Goal: Task Accomplishment & Management: Manage account settings

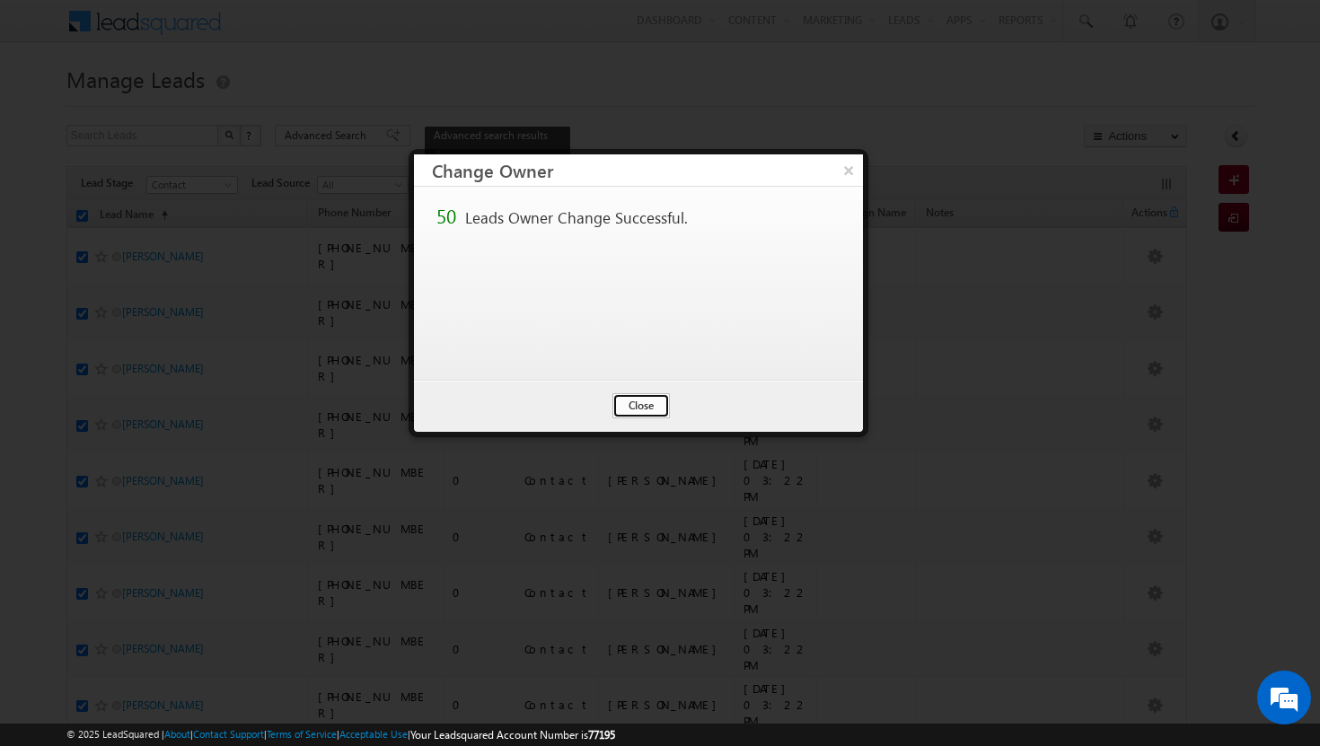
click at [640, 408] on button "Close" at bounding box center [641, 405] width 57 height 25
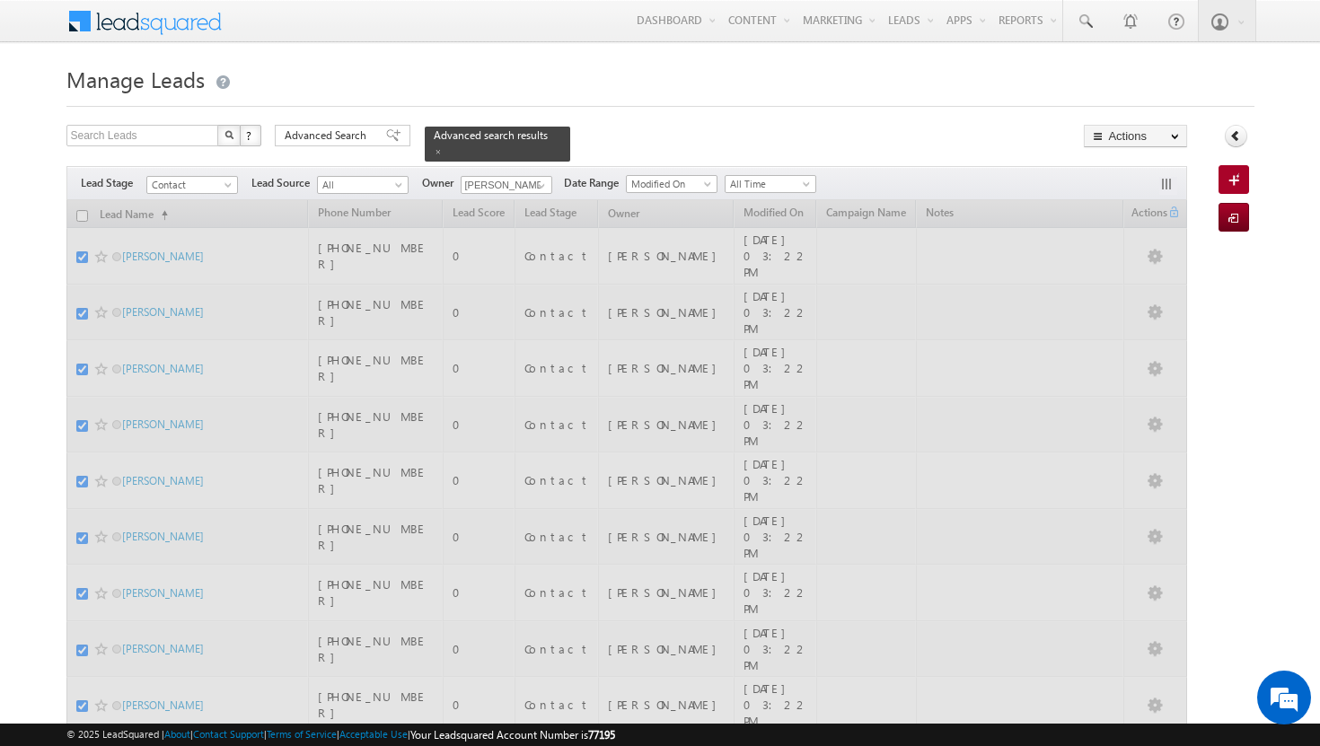
checkbox input "false"
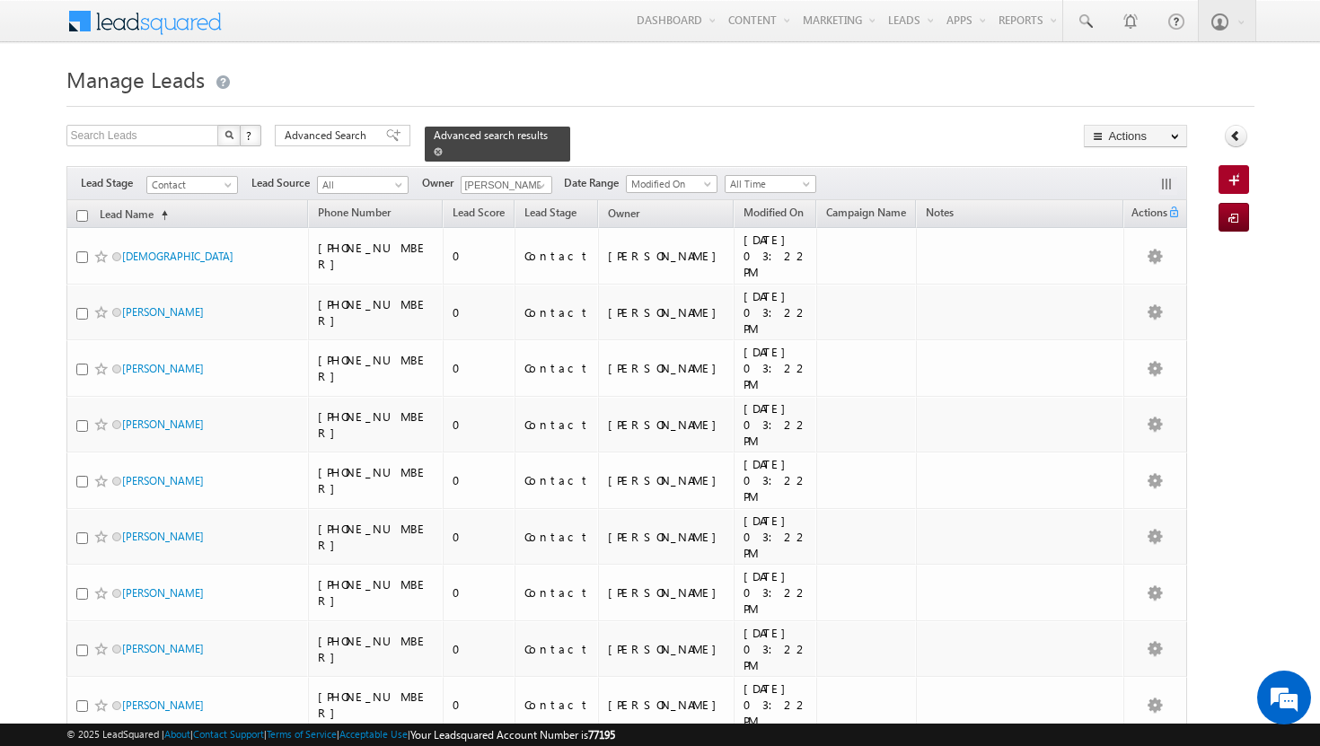
click at [443, 147] on span at bounding box center [438, 151] width 9 height 9
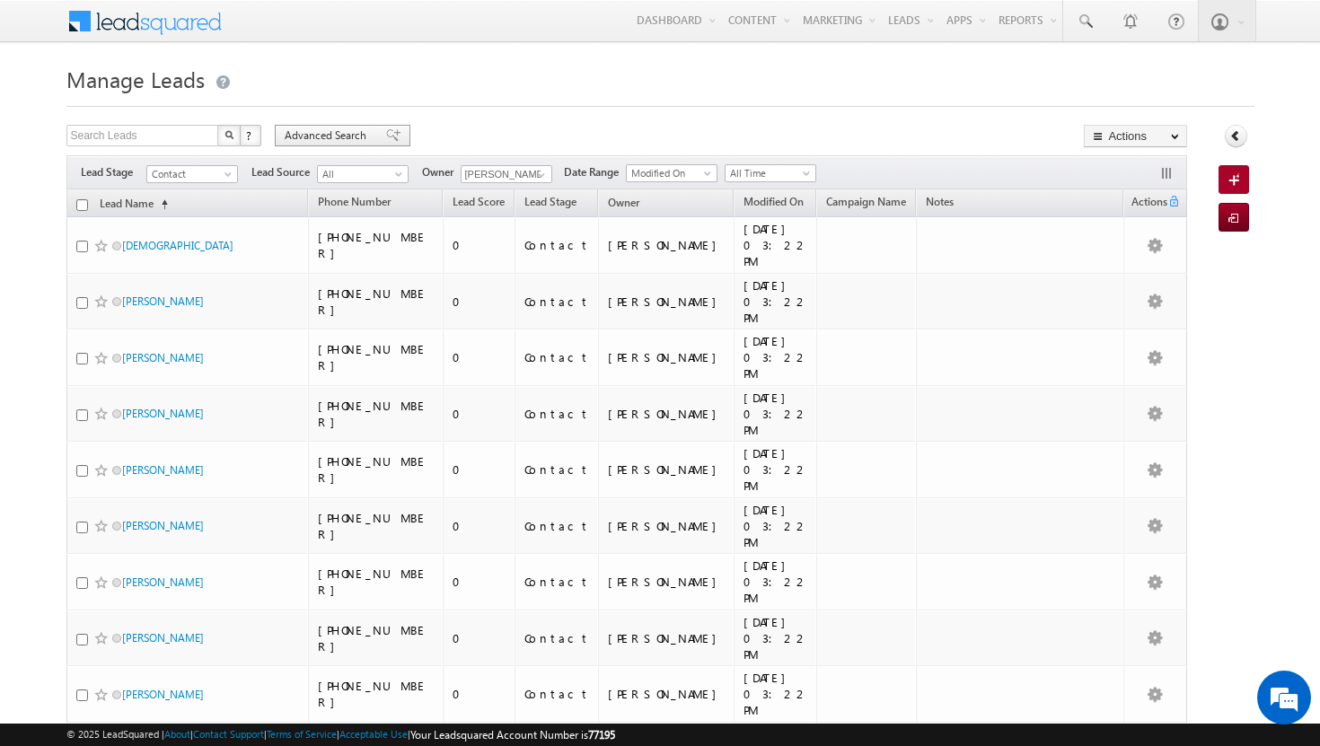
click at [340, 133] on span "Advanced Search" at bounding box center [328, 136] width 87 height 16
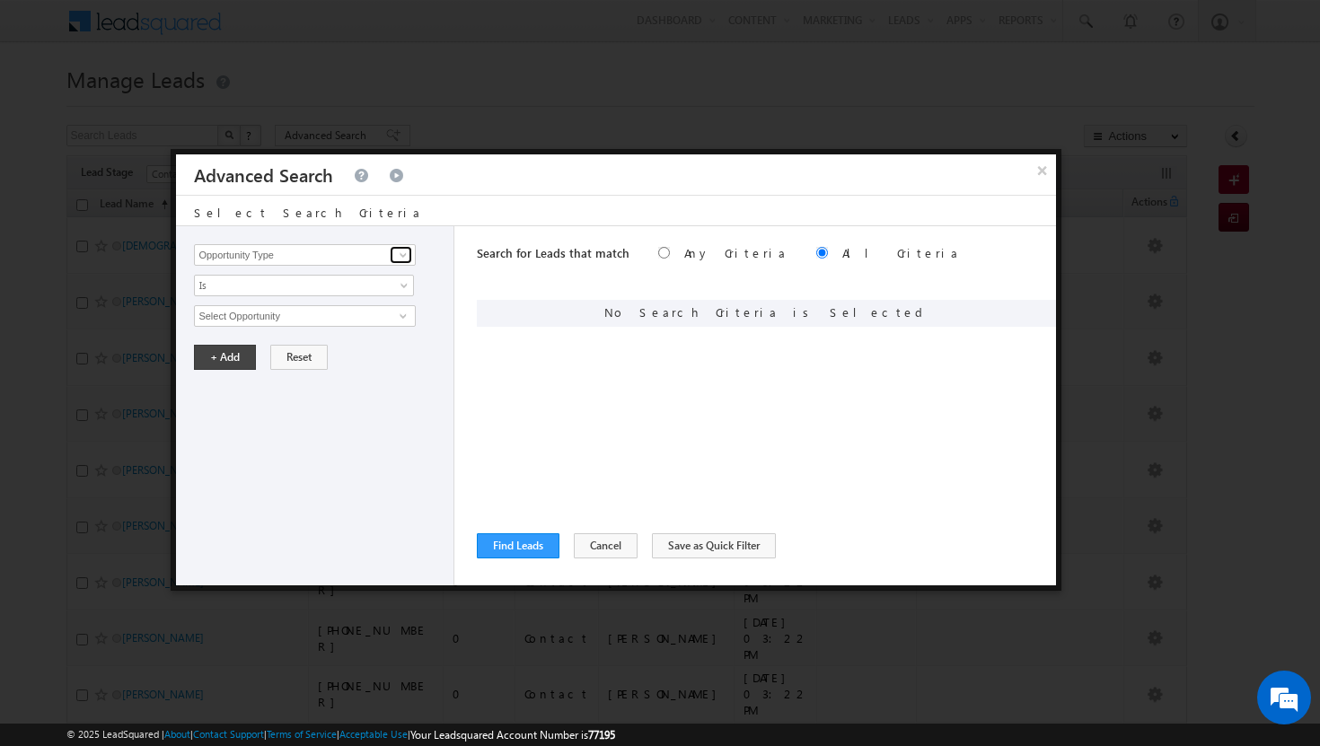
click at [406, 252] on span at bounding box center [403, 255] width 14 height 14
click at [271, 331] on link "Modified On" at bounding box center [304, 329] width 221 height 21
type input "Modified On"
click at [401, 313] on span at bounding box center [406, 320] width 14 height 14
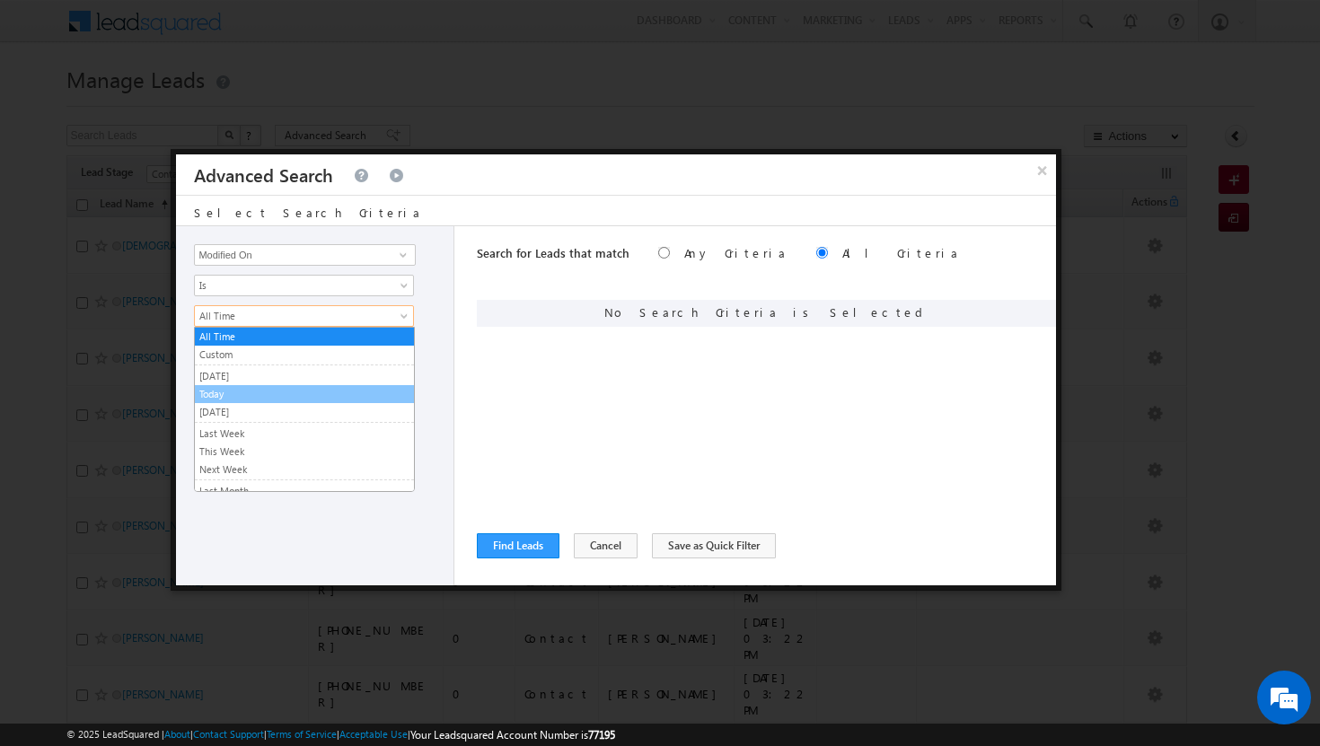
click at [286, 392] on link "Today" at bounding box center [304, 394] width 219 height 16
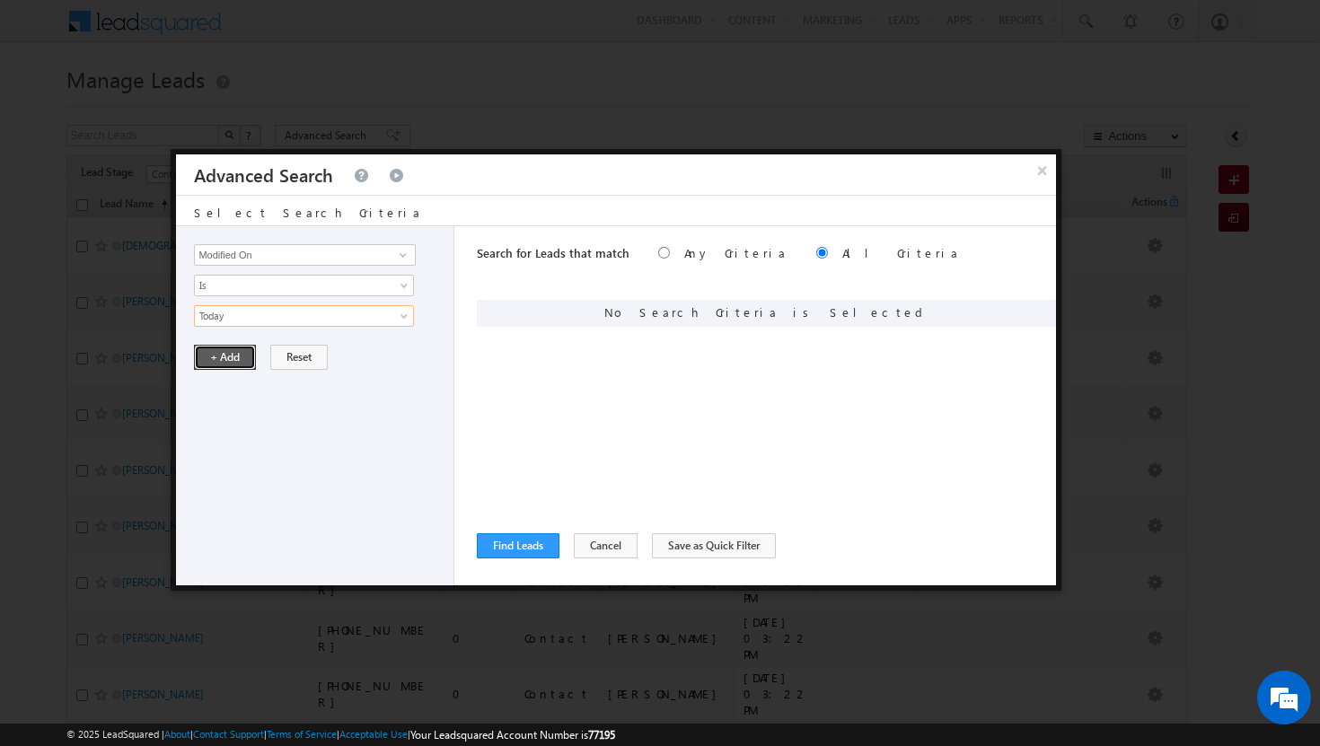
click at [220, 356] on button "+ Add" at bounding box center [225, 357] width 62 height 25
click at [397, 250] on span at bounding box center [403, 255] width 14 height 14
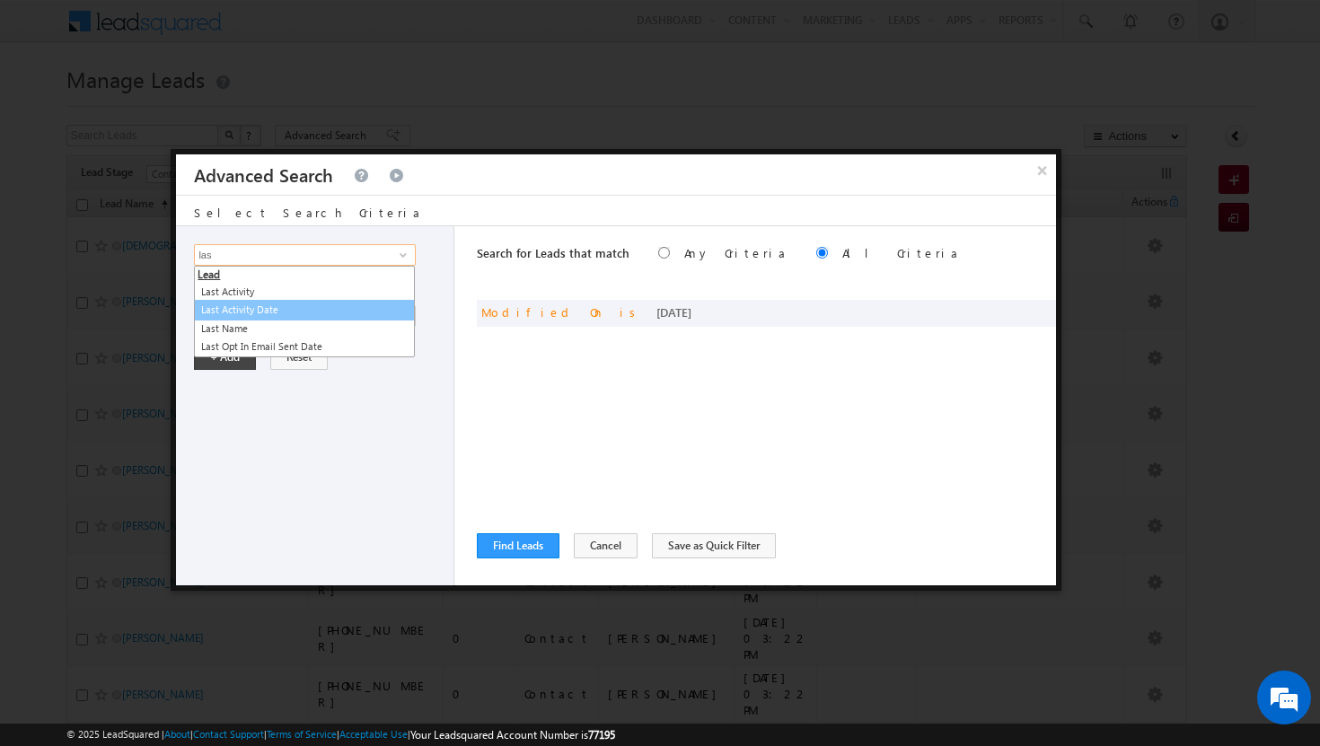
click at [258, 308] on link "Last Activity Date" at bounding box center [304, 310] width 221 height 21
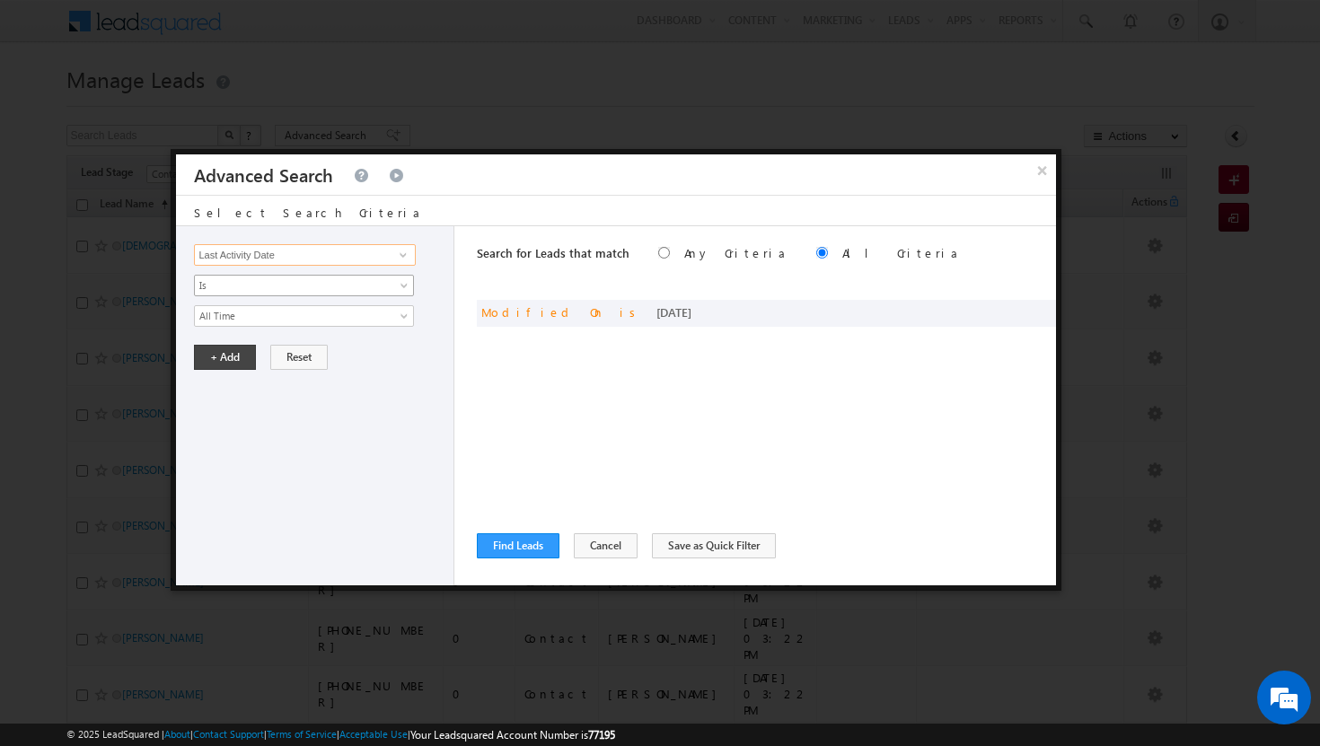
type input "Last Activity Date"
click at [397, 287] on link "Is" at bounding box center [304, 286] width 220 height 22
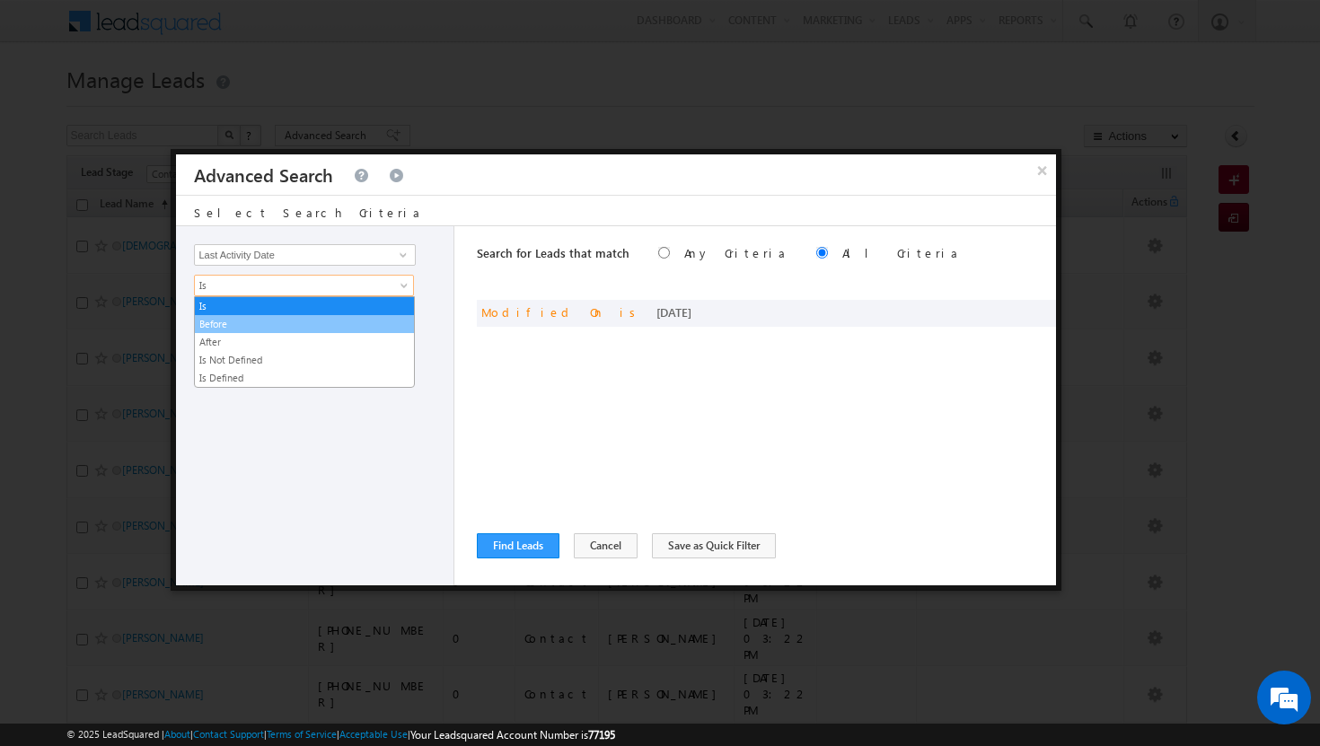
click at [347, 321] on link "Before" at bounding box center [304, 324] width 219 height 16
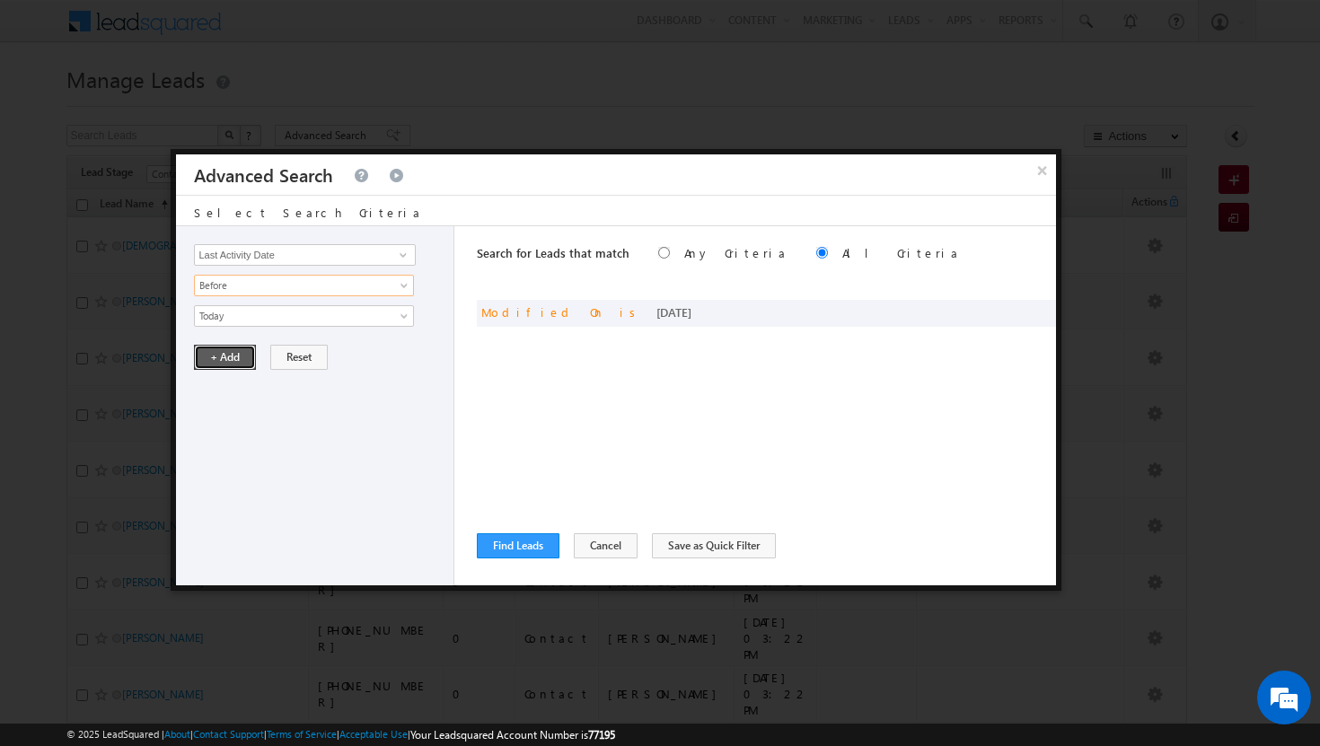
click at [244, 352] on button "+ Add" at bounding box center [225, 357] width 62 height 25
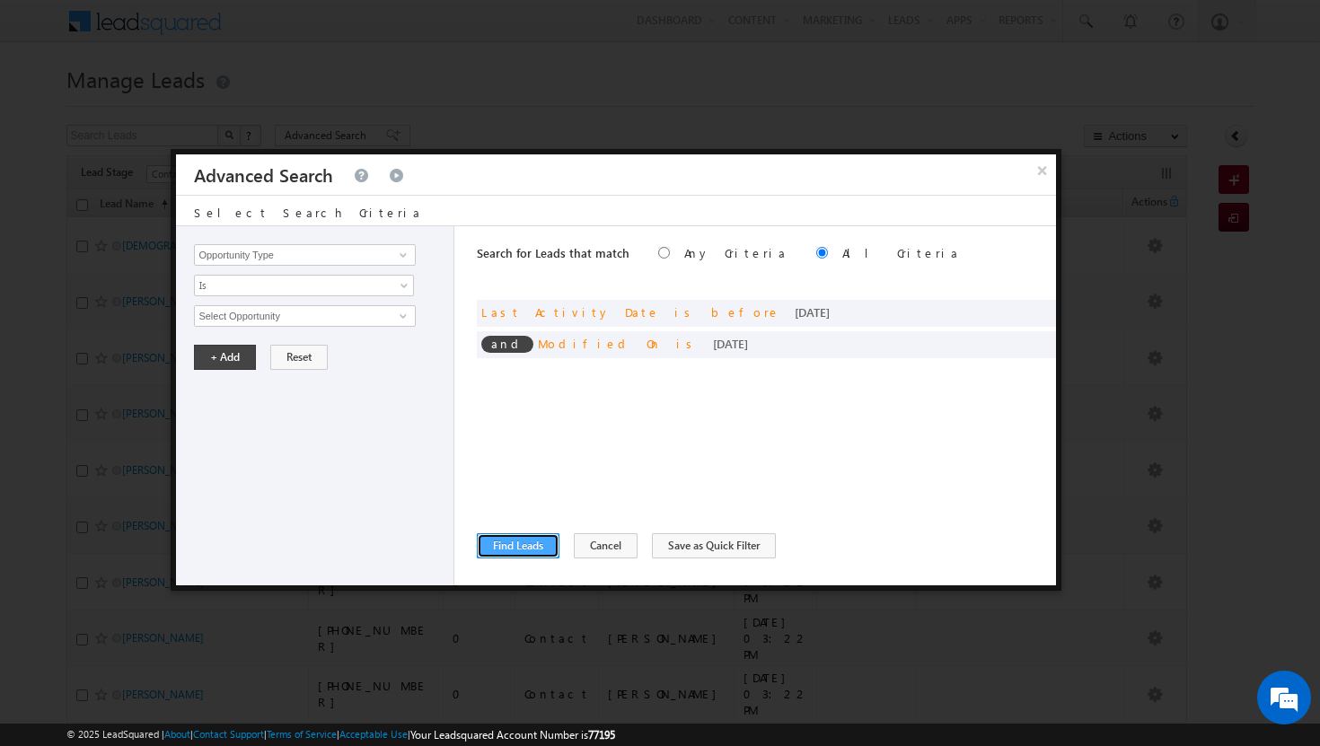
click at [534, 536] on button "Find Leads" at bounding box center [518, 546] width 83 height 25
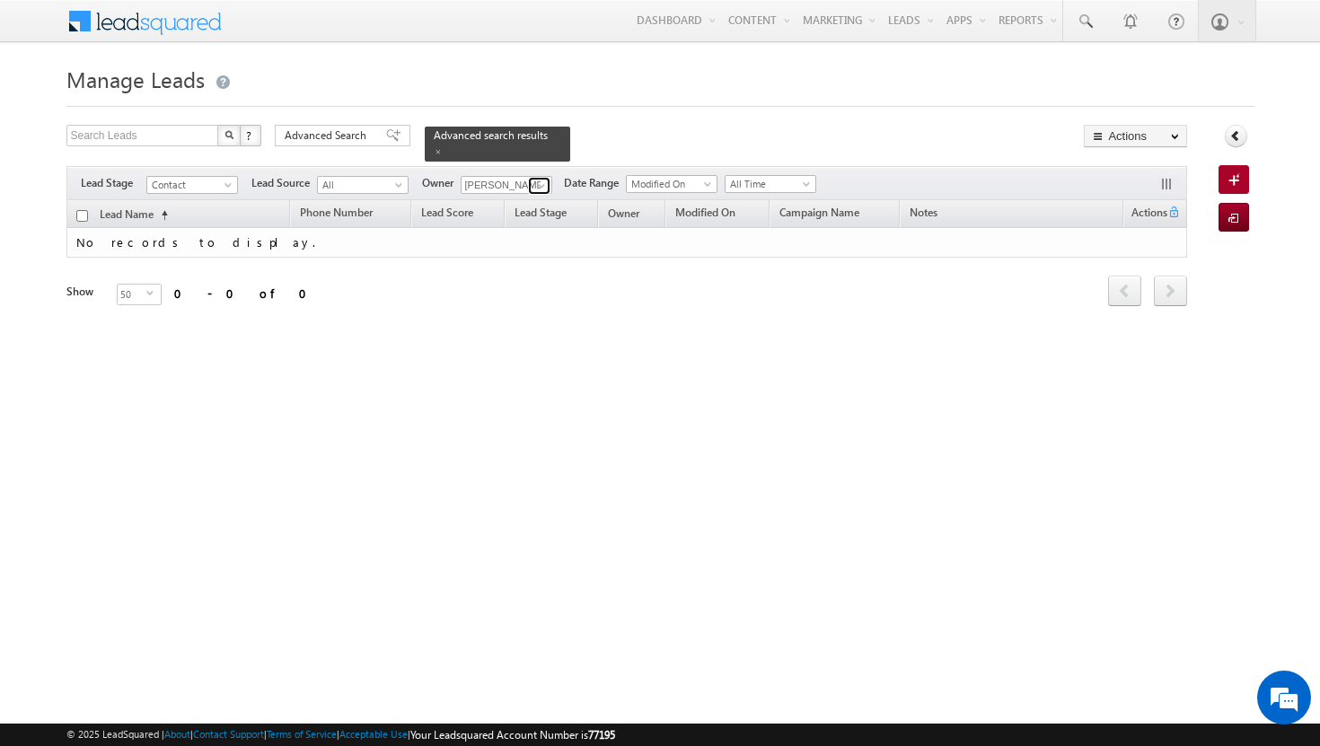
click at [547, 179] on span at bounding box center [541, 186] width 14 height 14
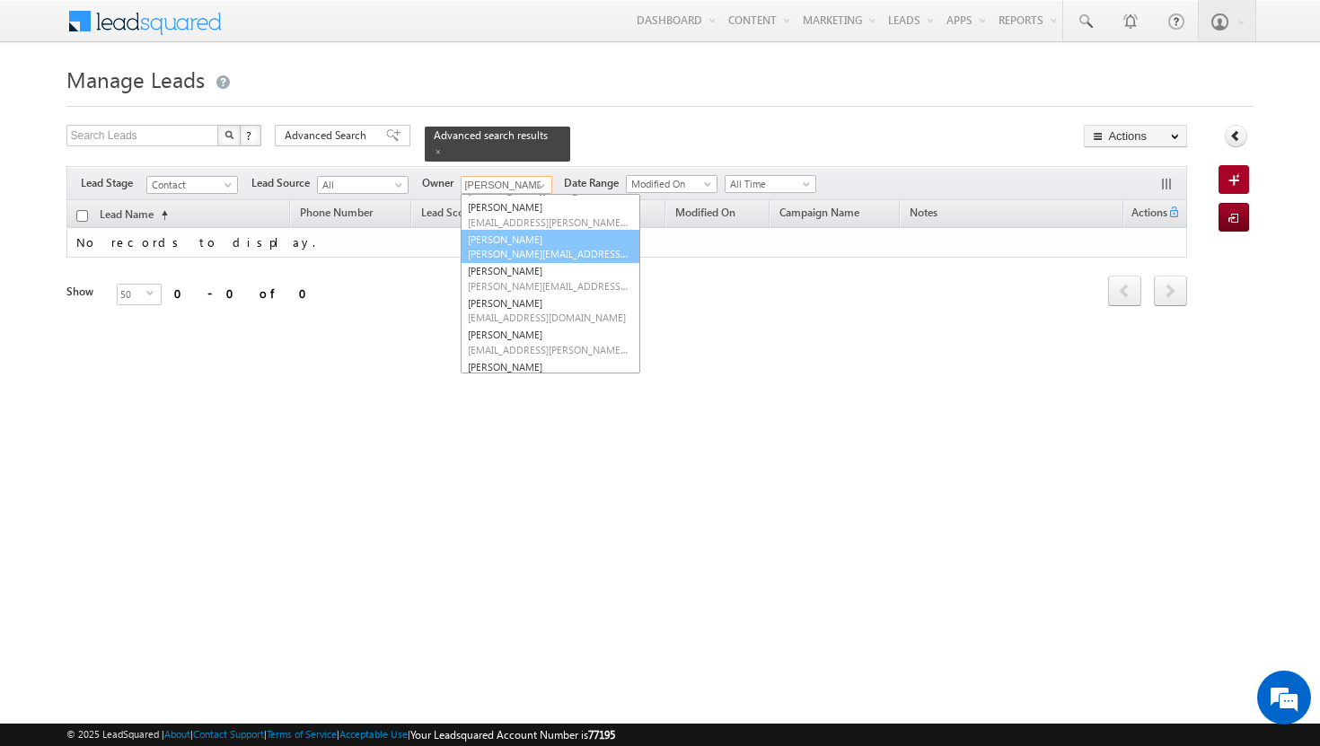
scroll to position [69, 0]
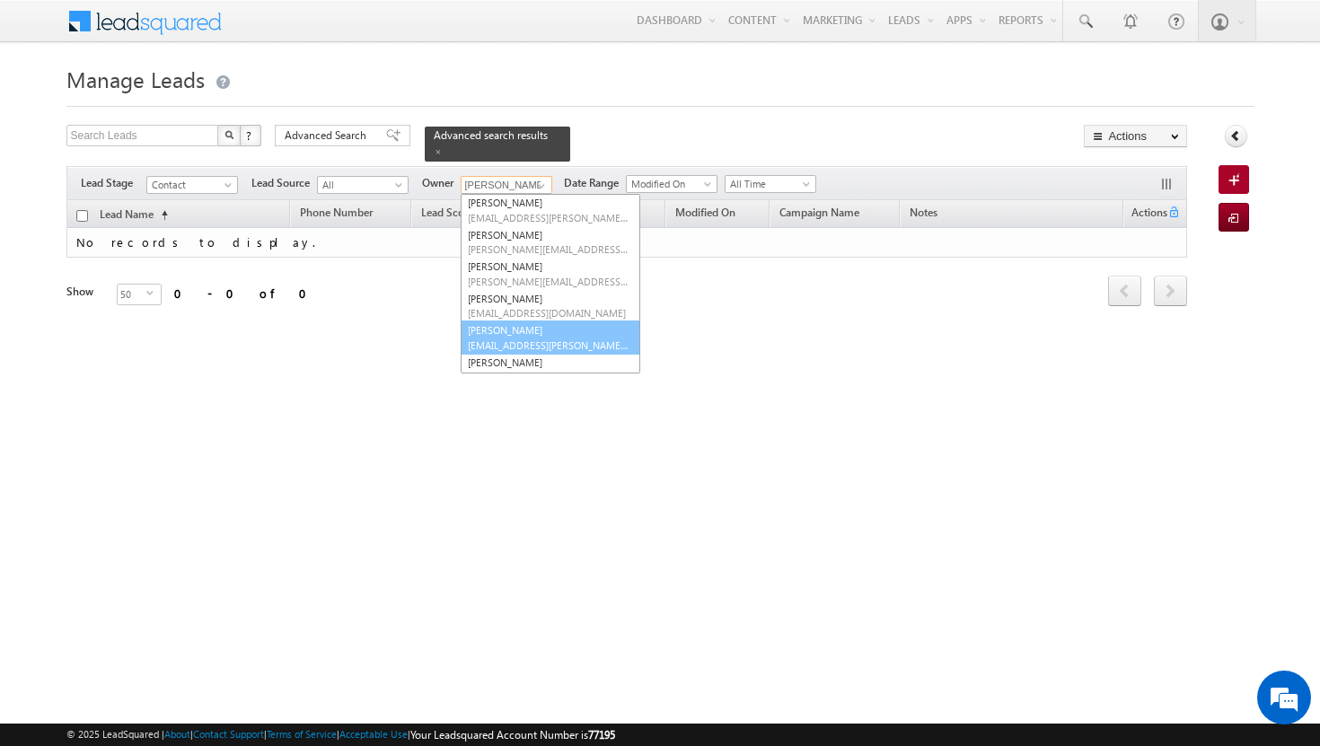
click at [516, 321] on link "[PERSON_NAME] [PERSON_NAME][EMAIL_ADDRESS][PERSON_NAME][DOMAIN_NAME]" at bounding box center [551, 338] width 180 height 34
type input "[PERSON_NAME]"
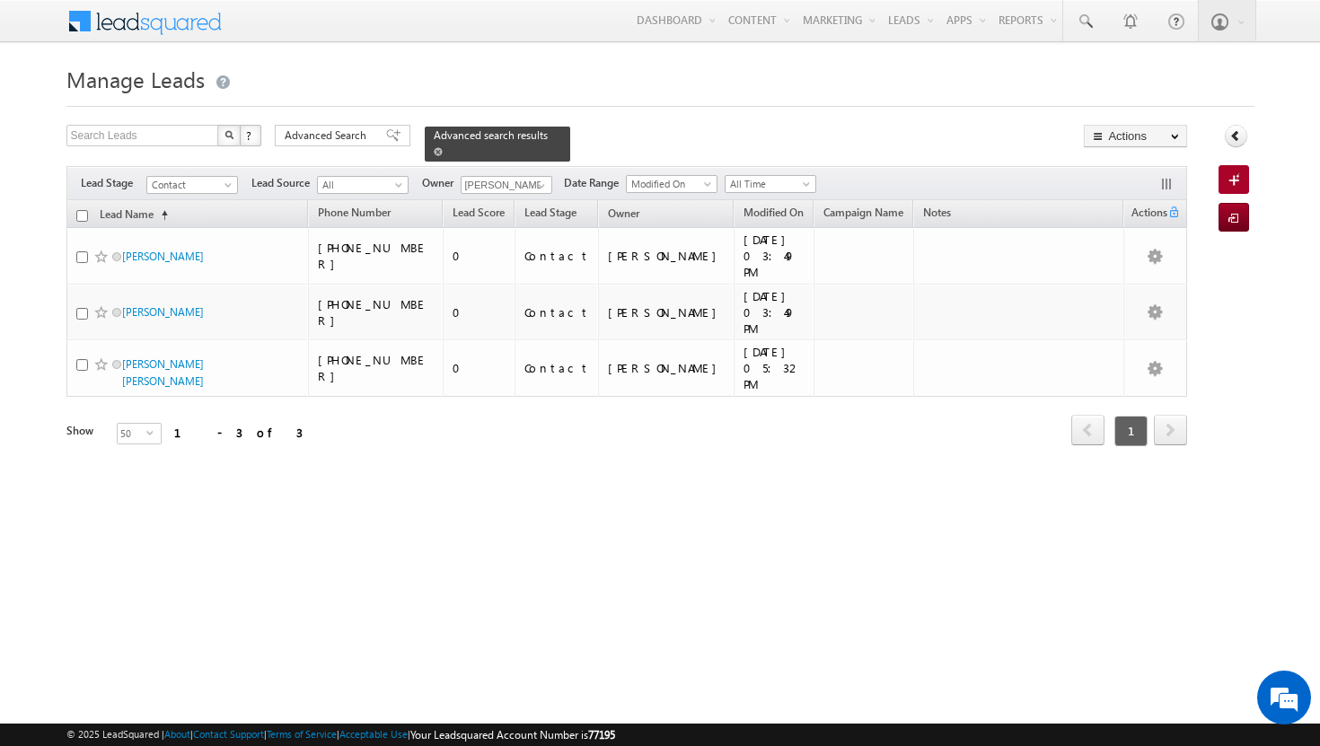
click at [443, 147] on span at bounding box center [438, 151] width 9 height 9
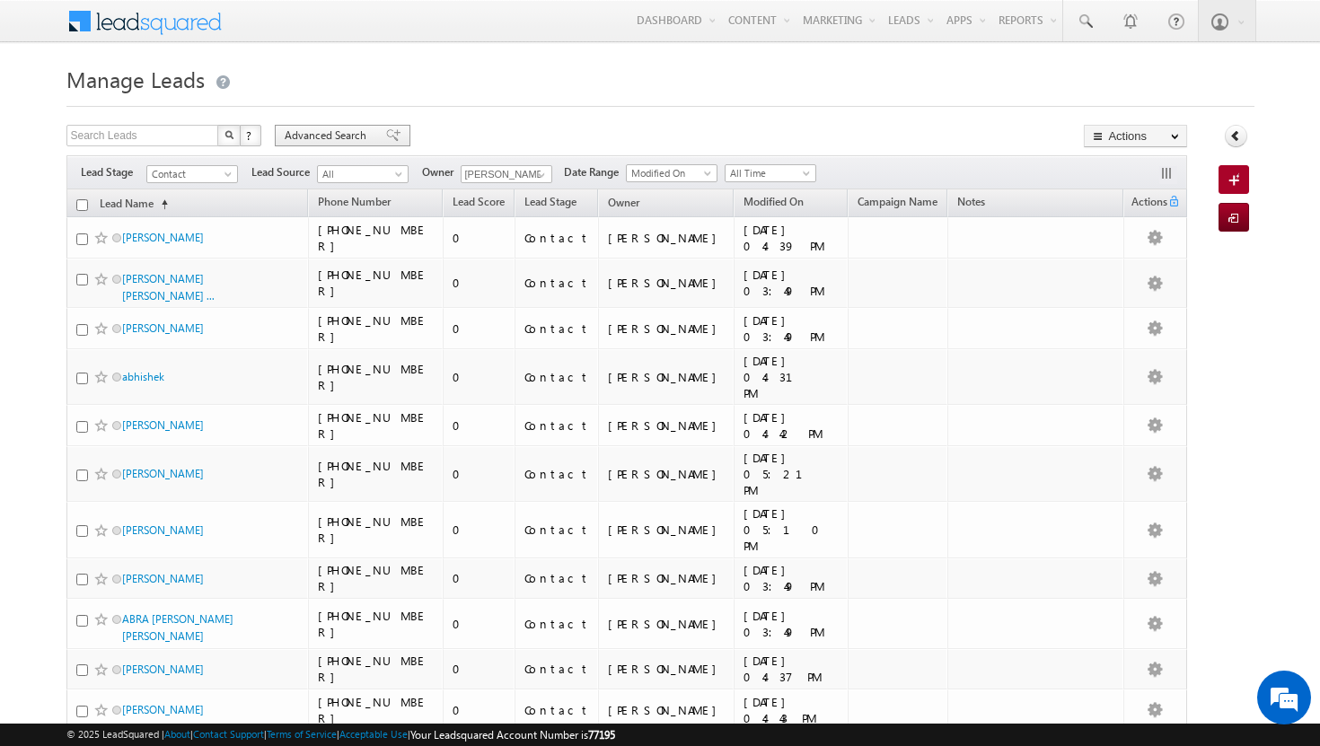
click at [367, 137] on span "Advanced Search" at bounding box center [328, 136] width 87 height 16
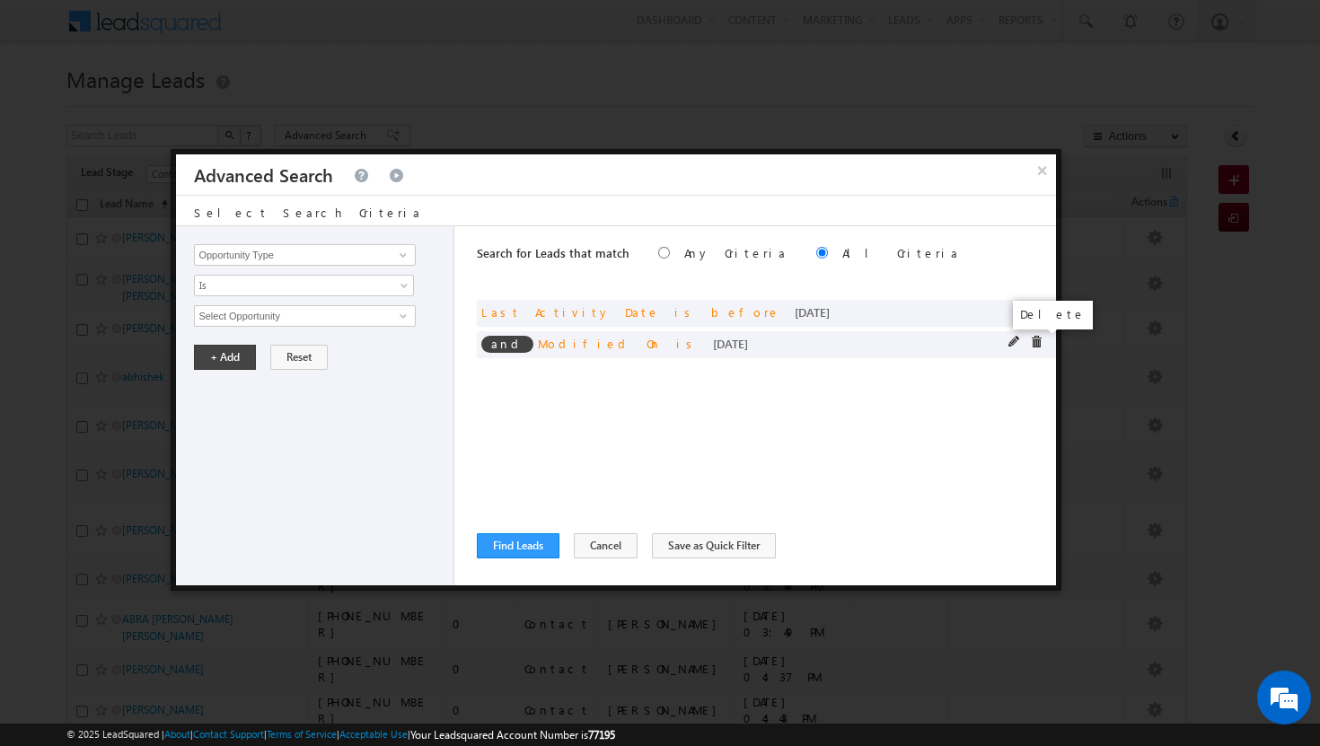
click at [1035, 346] on span at bounding box center [1036, 342] width 13 height 13
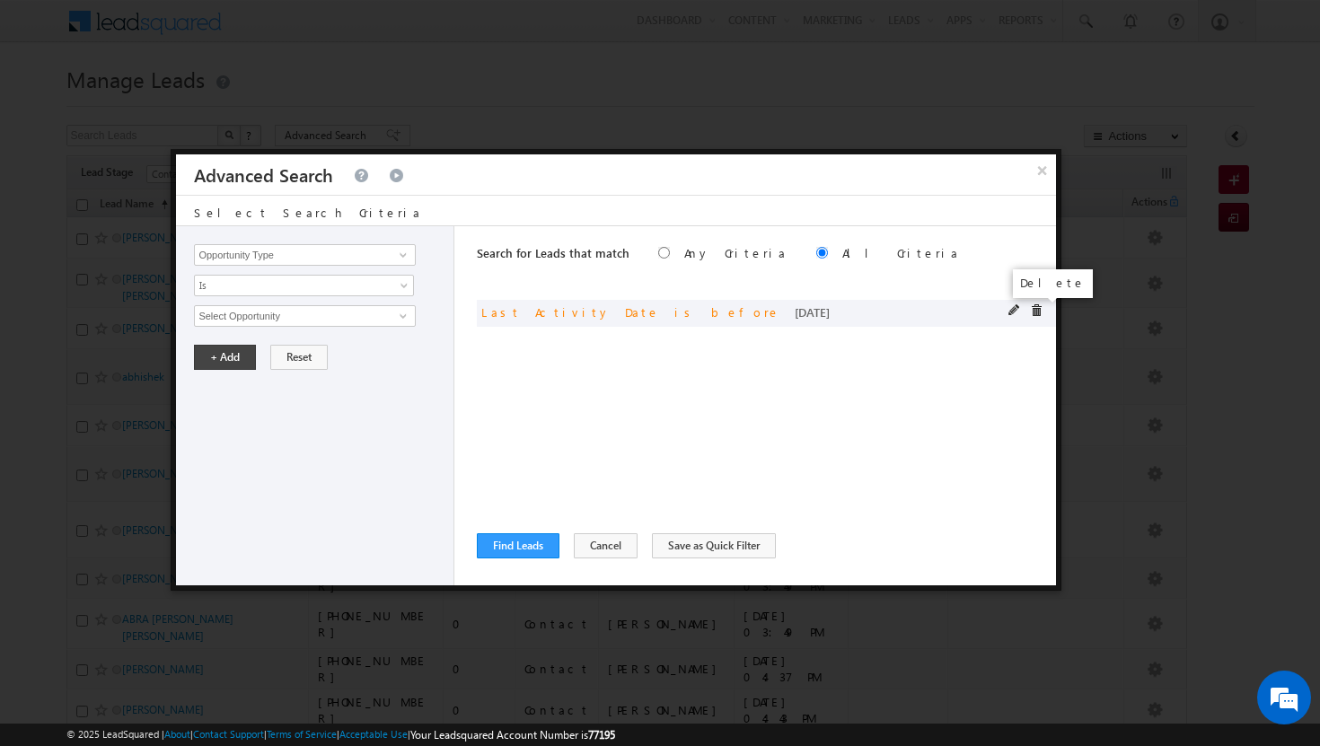
click at [1040, 310] on span at bounding box center [1036, 310] width 13 height 13
click at [403, 253] on span at bounding box center [403, 255] width 14 height 14
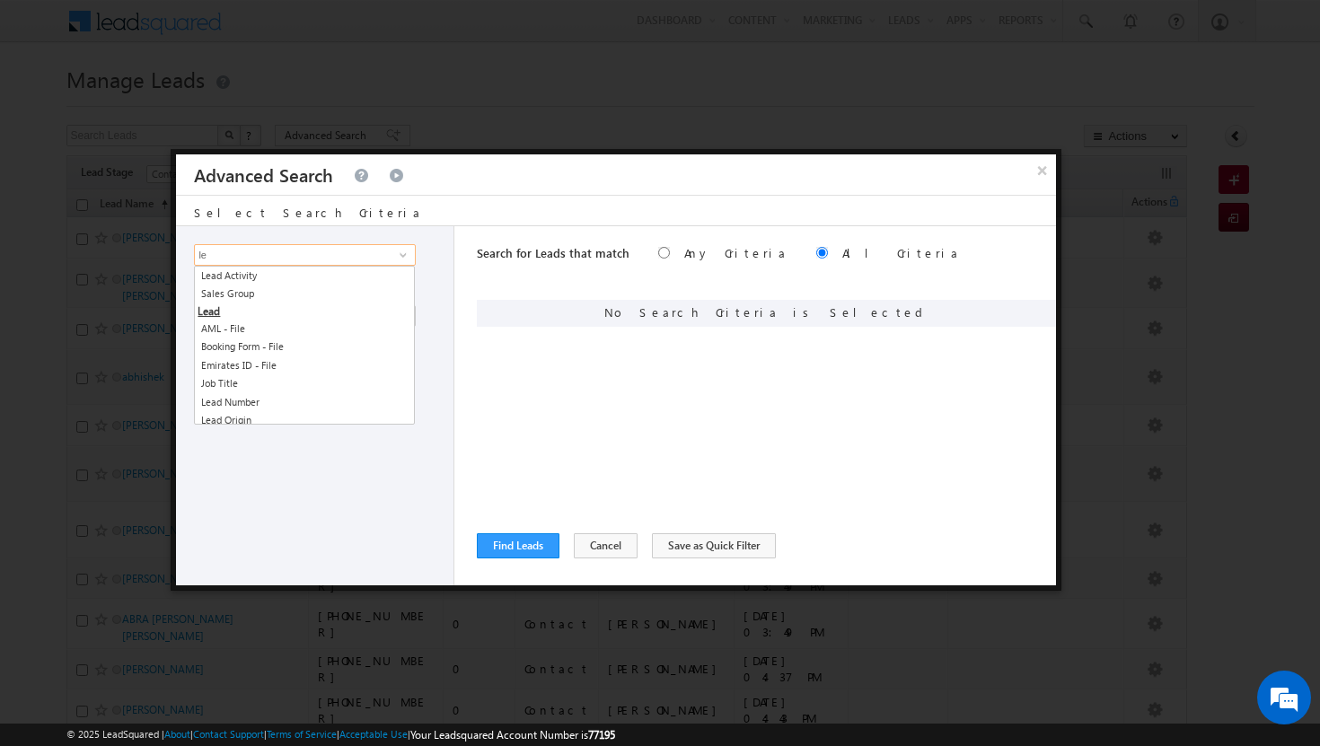
type input "l"
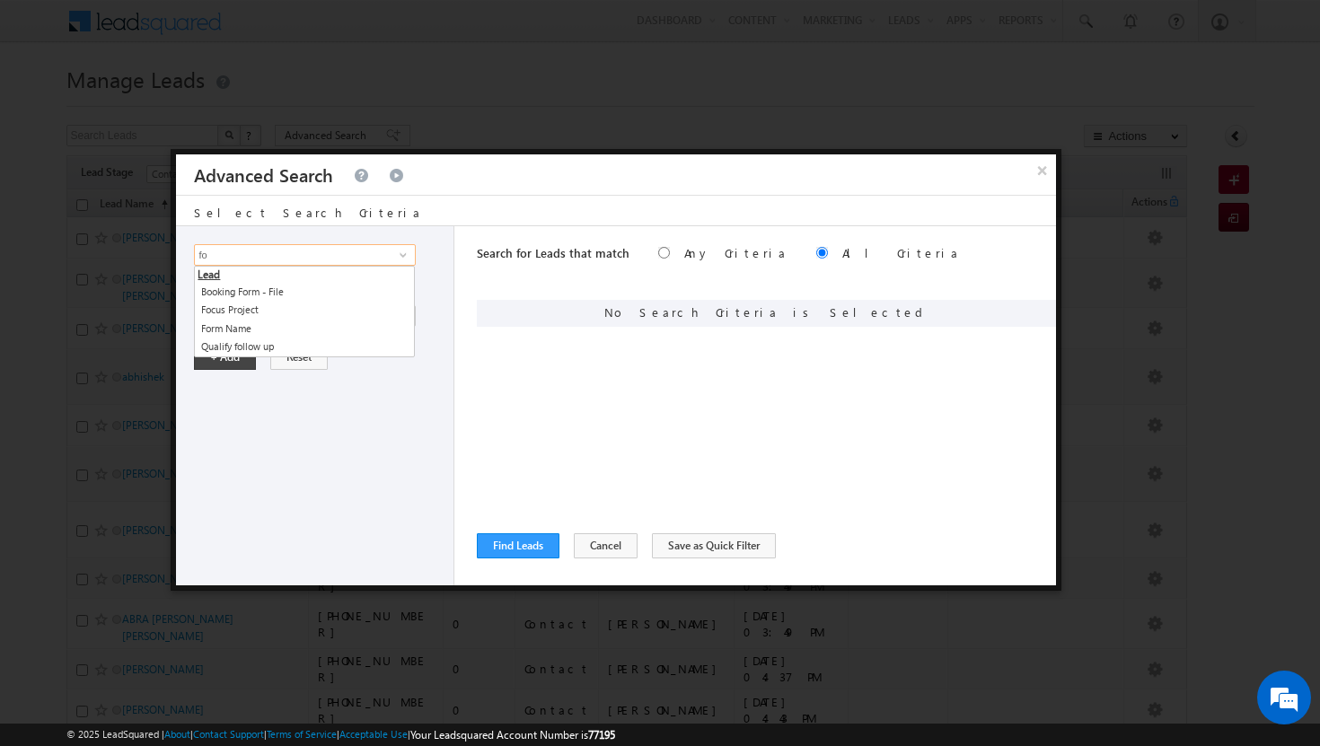
type input "f"
click at [264, 384] on link "Lead Source" at bounding box center [304, 384] width 221 height 21
type input "Lead Source"
click at [393, 311] on span "None Selected" at bounding box center [297, 316] width 204 height 20
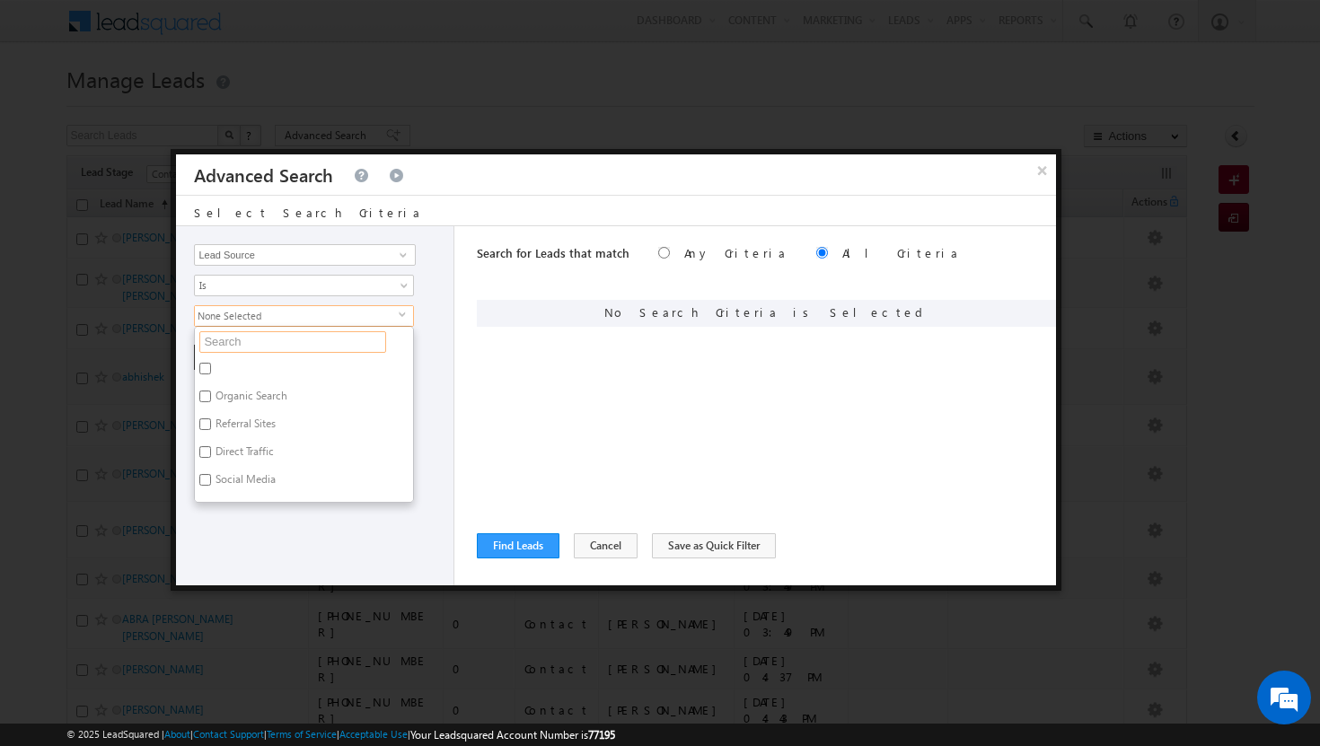
click at [283, 340] on input "text" at bounding box center [292, 342] width 187 height 22
type input "s"
type input "shj"
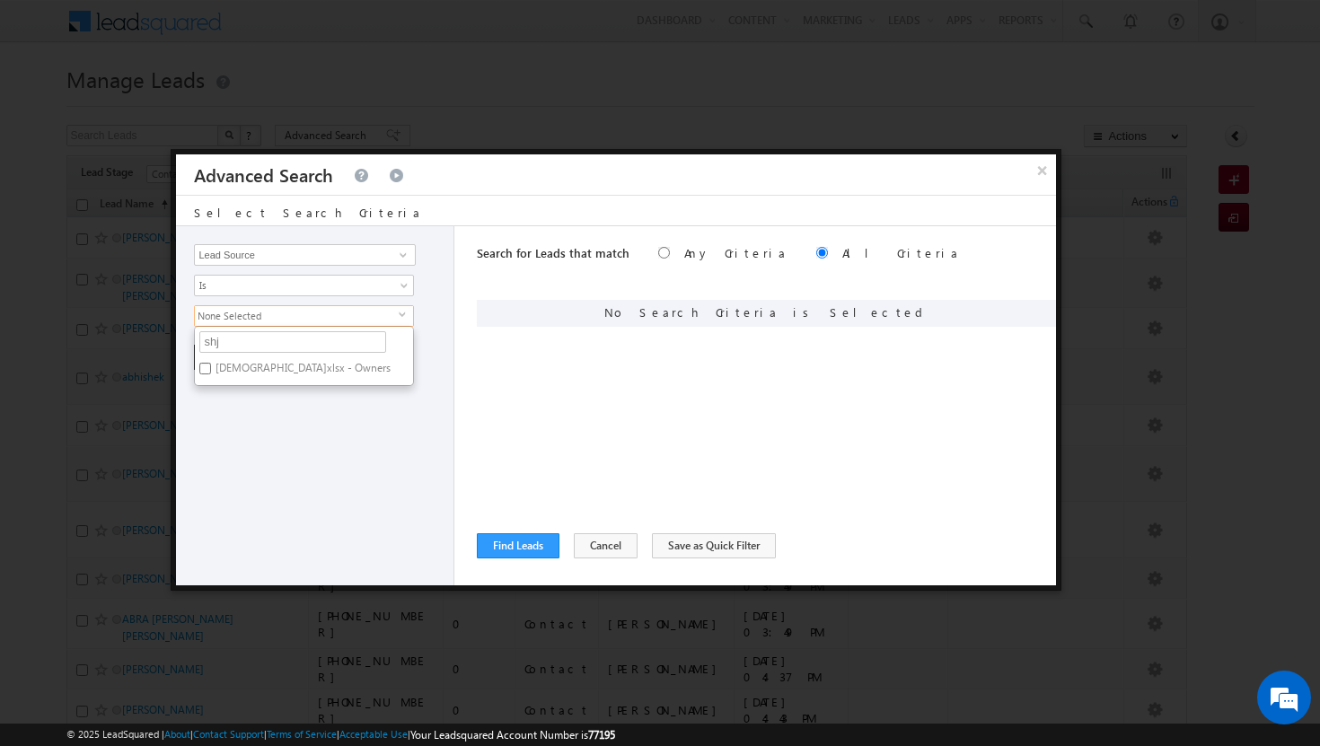
type input "sh"
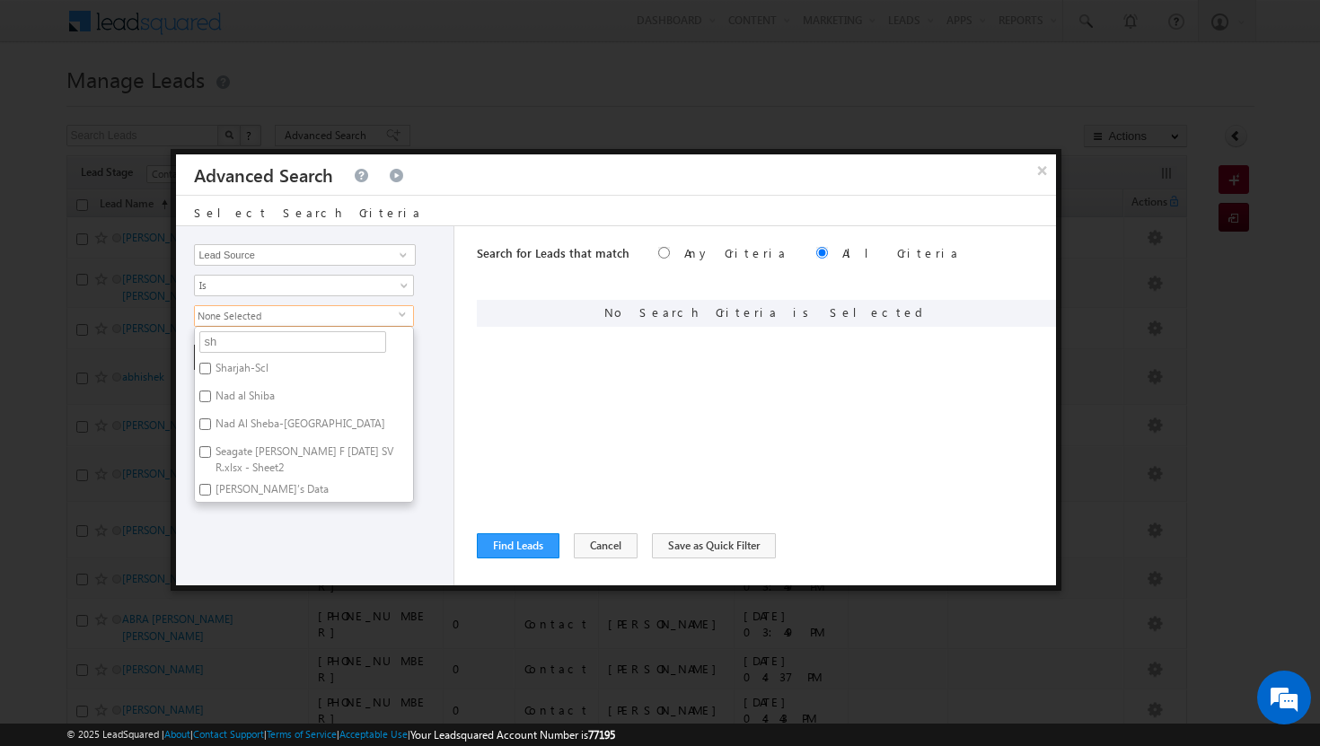
click at [211, 368] on label "Sharjah-Scl" at bounding box center [241, 371] width 92 height 28
click at [211, 368] on input "Sharjah-Scl" at bounding box center [205, 369] width 12 height 12
checkbox input "true"
click at [257, 512] on div "Opportunity Type Lead Activity Task Sales Group Prospect Id Address 1 Address 2…" at bounding box center [315, 405] width 278 height 359
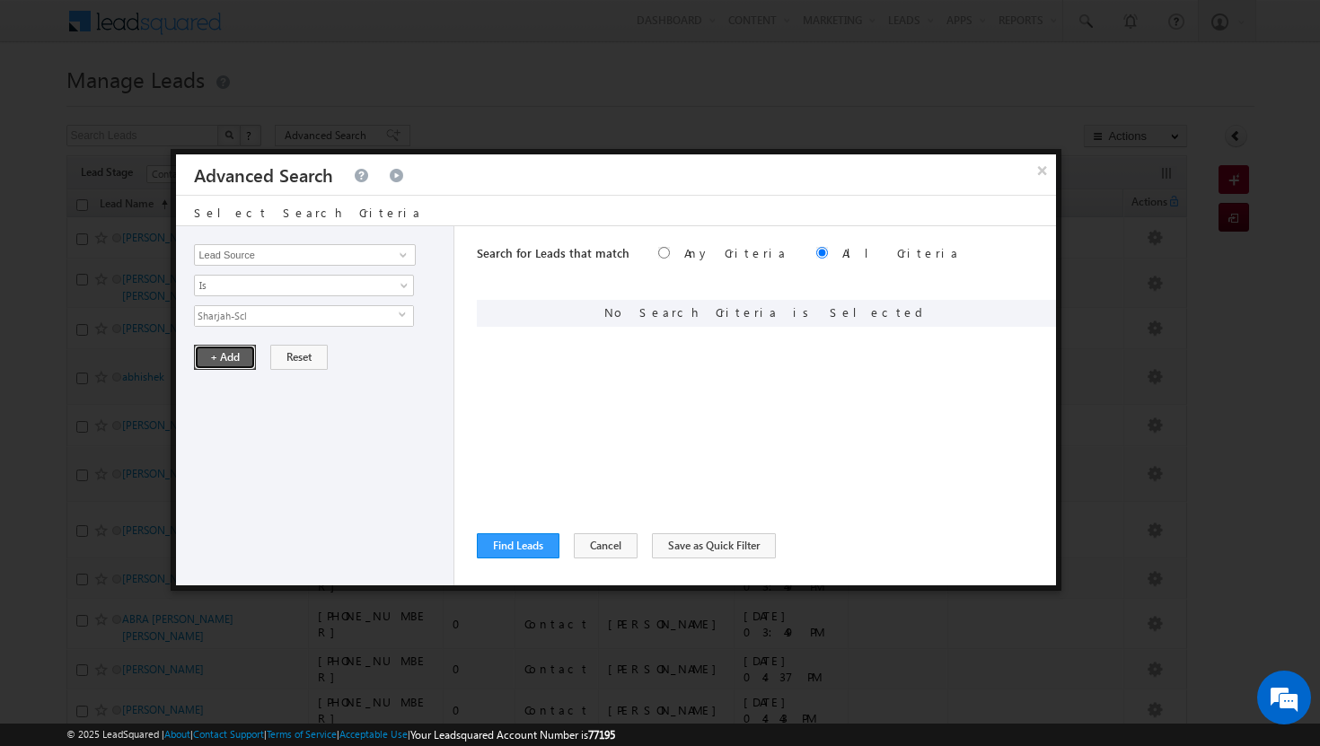
click at [219, 353] on button "+ Add" at bounding box center [225, 357] width 62 height 25
click at [529, 545] on button "Find Leads" at bounding box center [518, 546] width 83 height 25
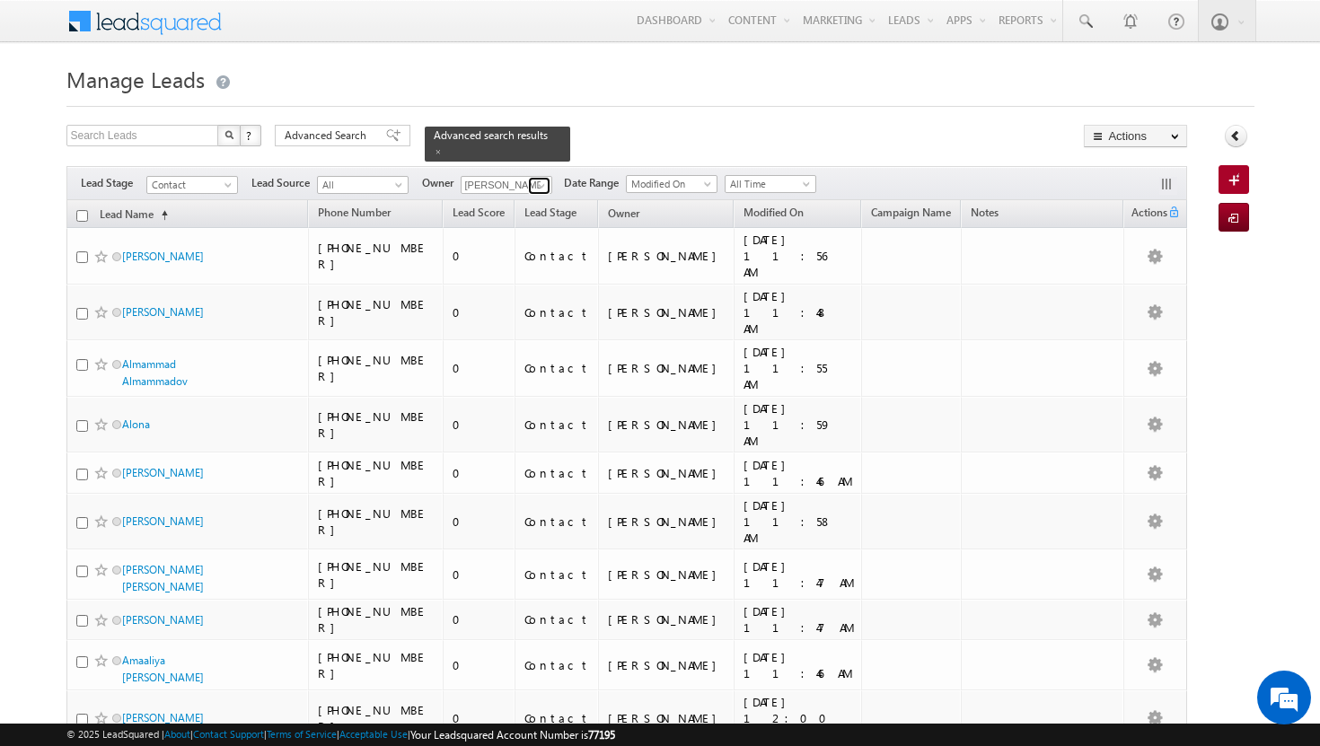
click at [543, 179] on span at bounding box center [541, 186] width 14 height 14
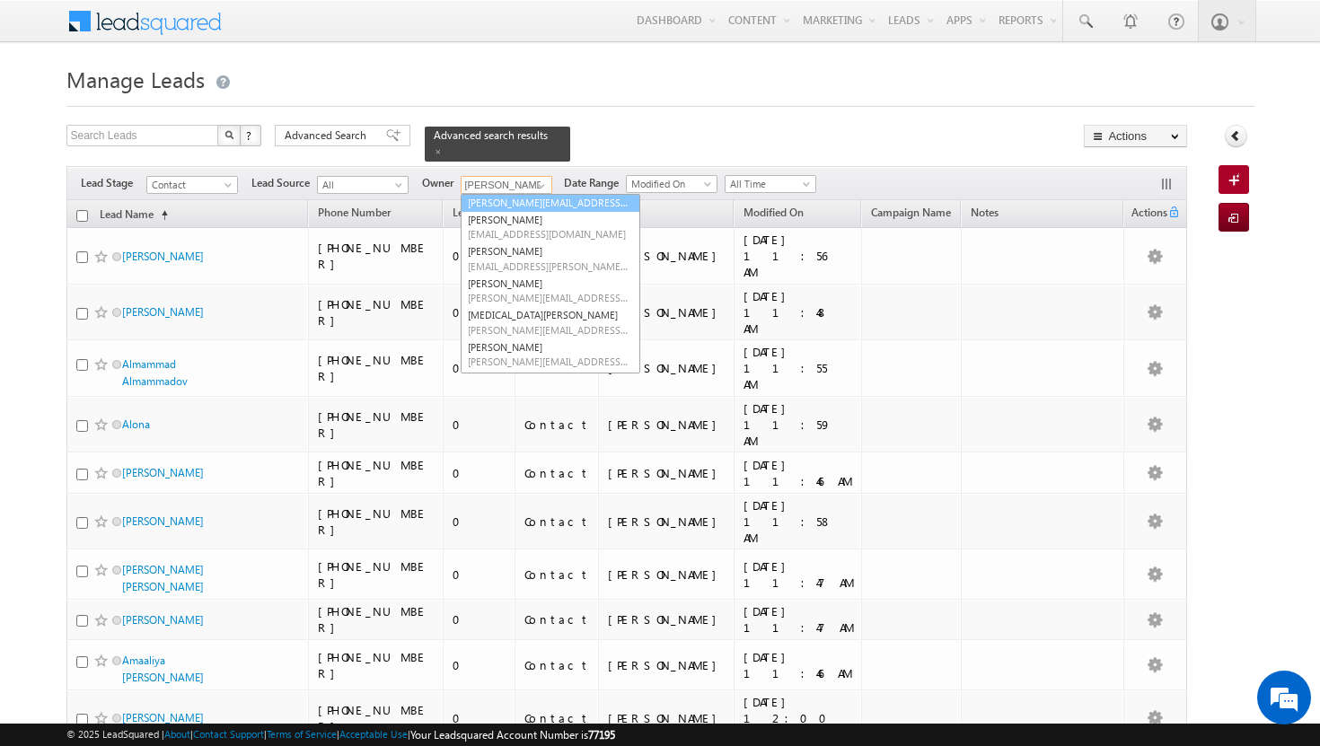
scroll to position [149, 0]
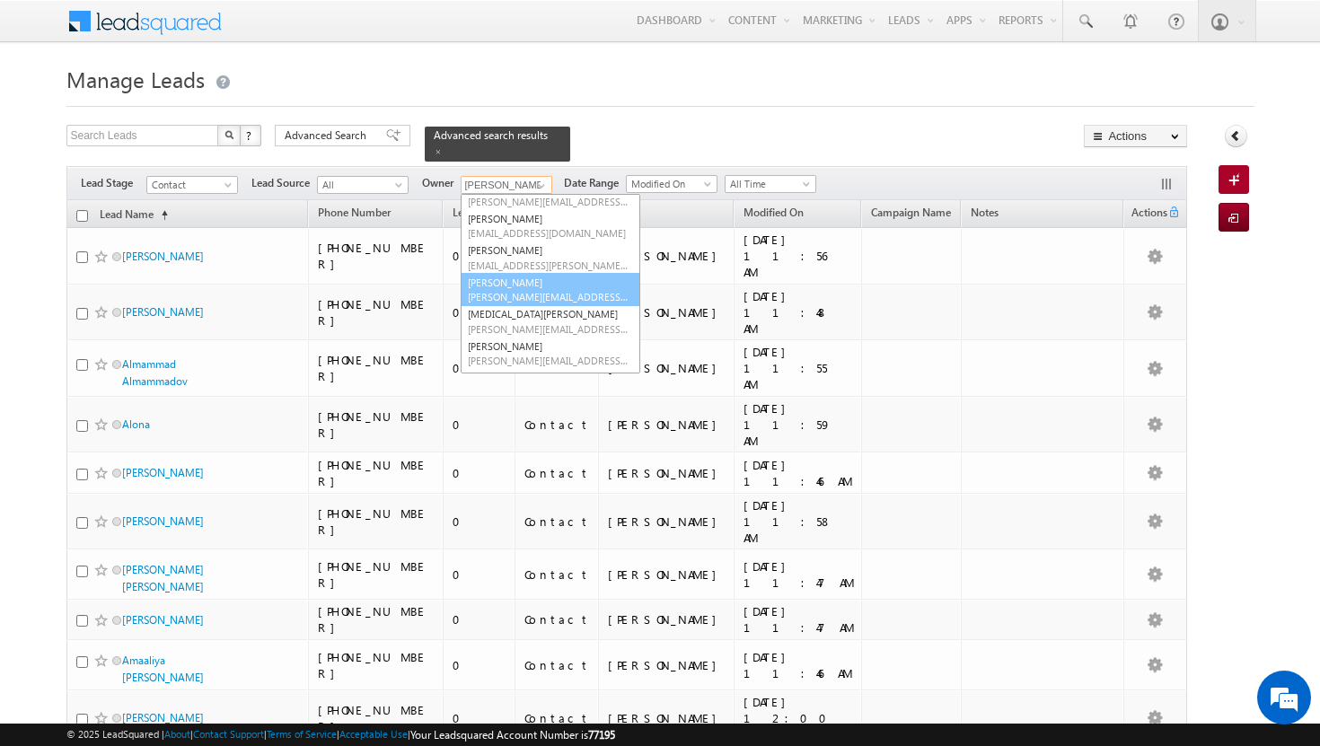
click at [529, 273] on link "[PERSON_NAME] [PERSON_NAME][EMAIL_ADDRESS][PERSON_NAME][DOMAIN_NAME]" at bounding box center [551, 290] width 180 height 34
type input "[PERSON_NAME]"
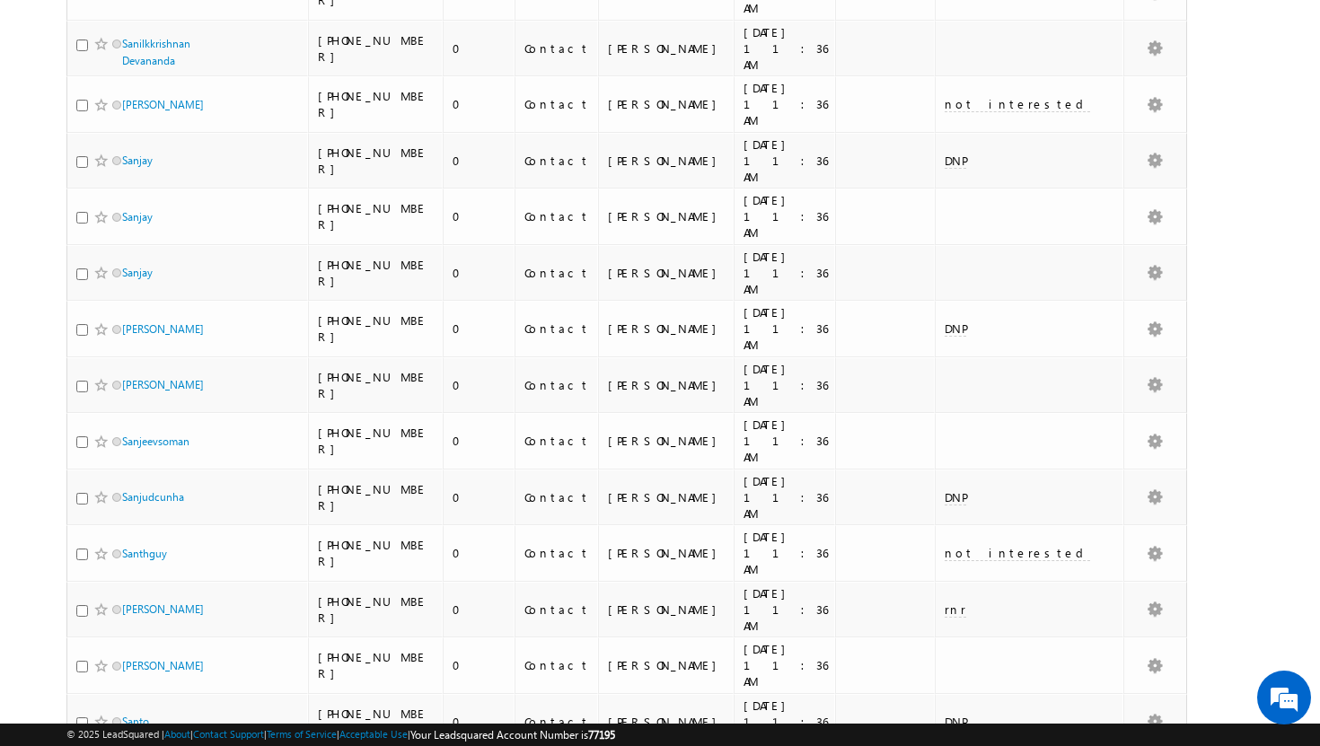
scroll to position [1724, 0]
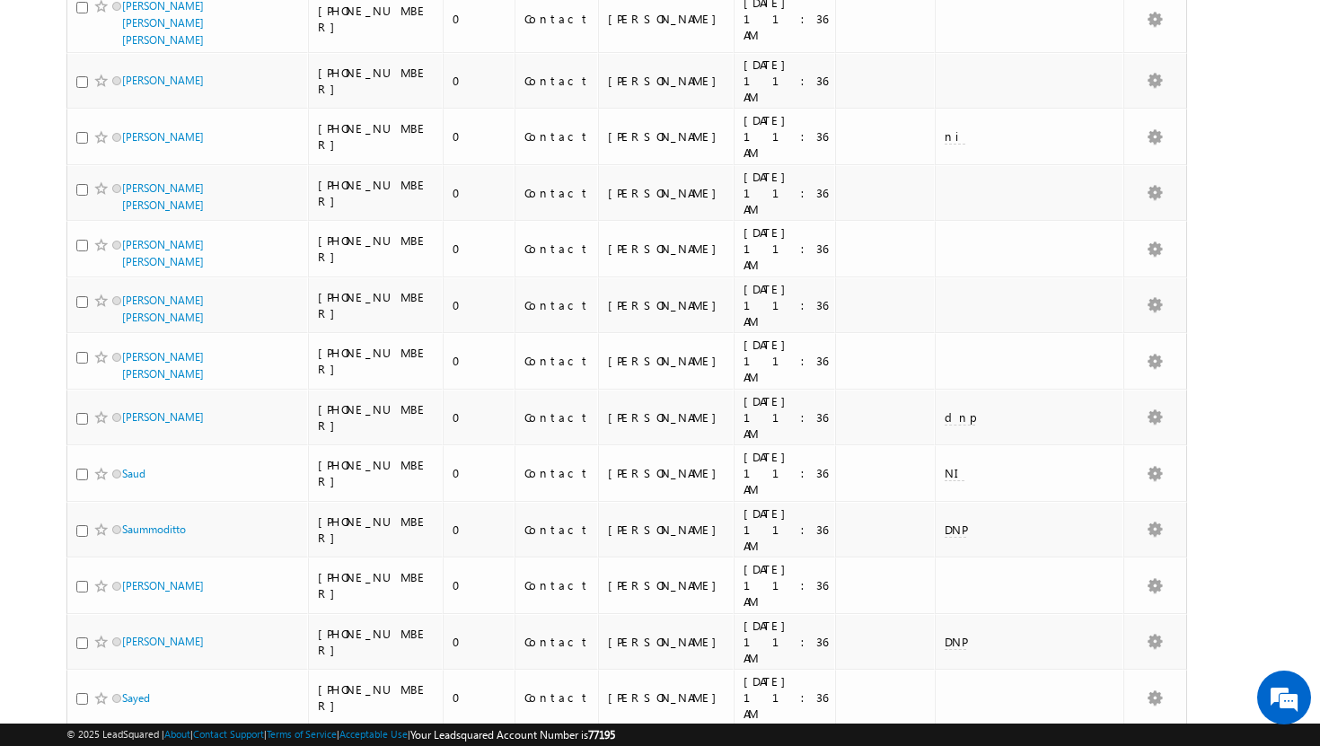
click at [124, 682] on li "25" at bounding box center [127, 678] width 43 height 18
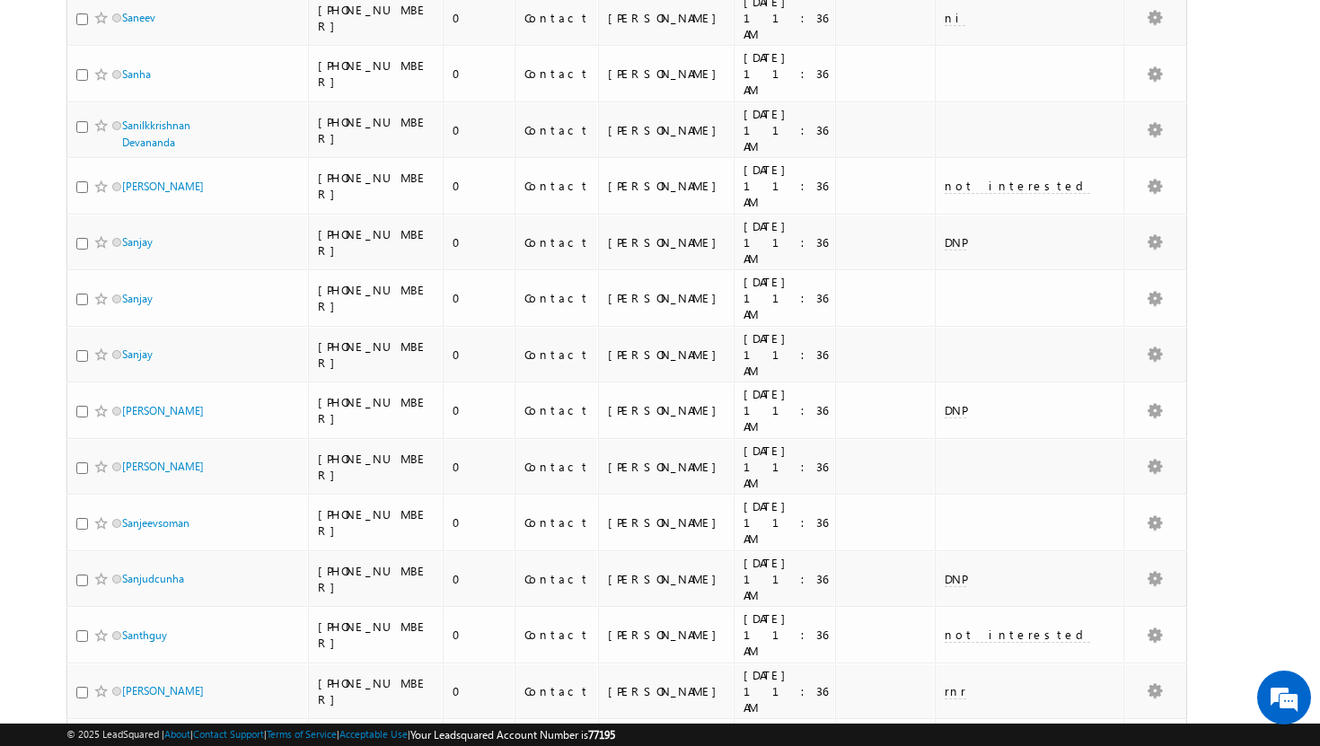
scroll to position [0, 0]
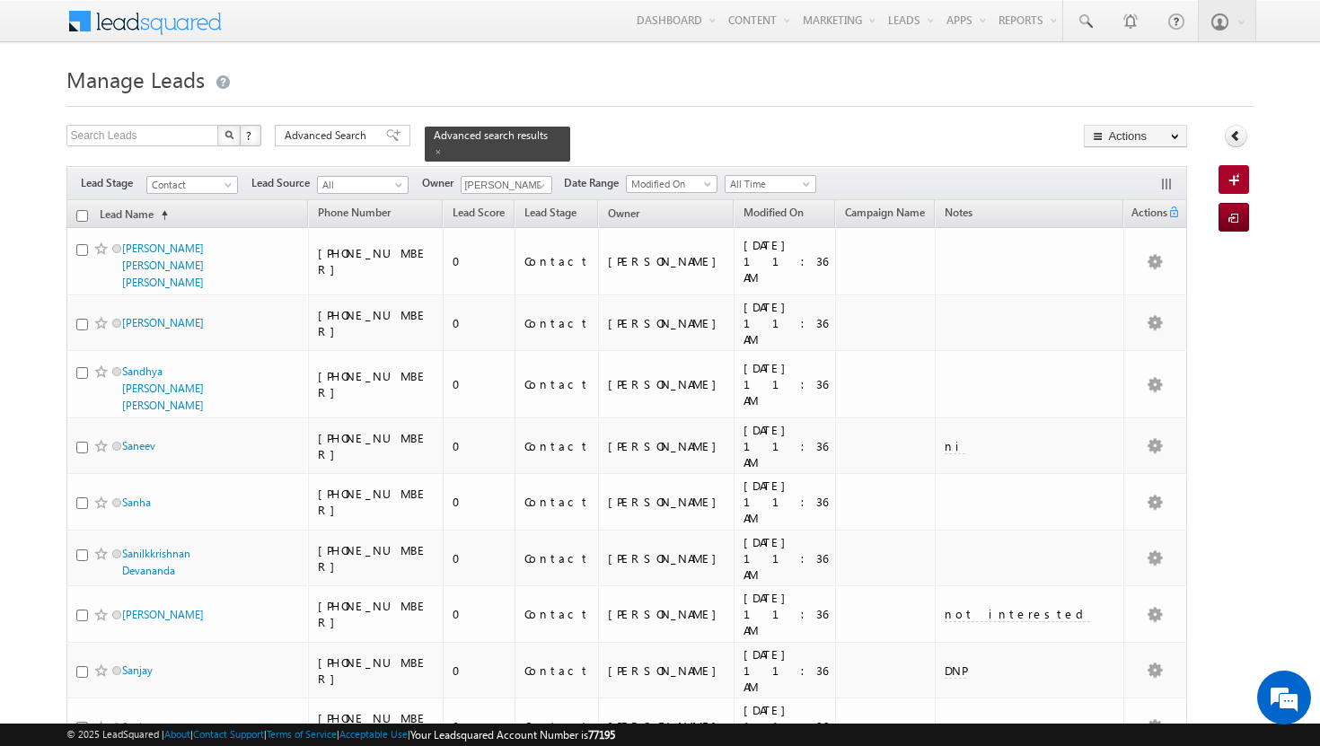
click at [78, 210] on input "checkbox" at bounding box center [82, 216] width 12 height 12
checkbox input "true"
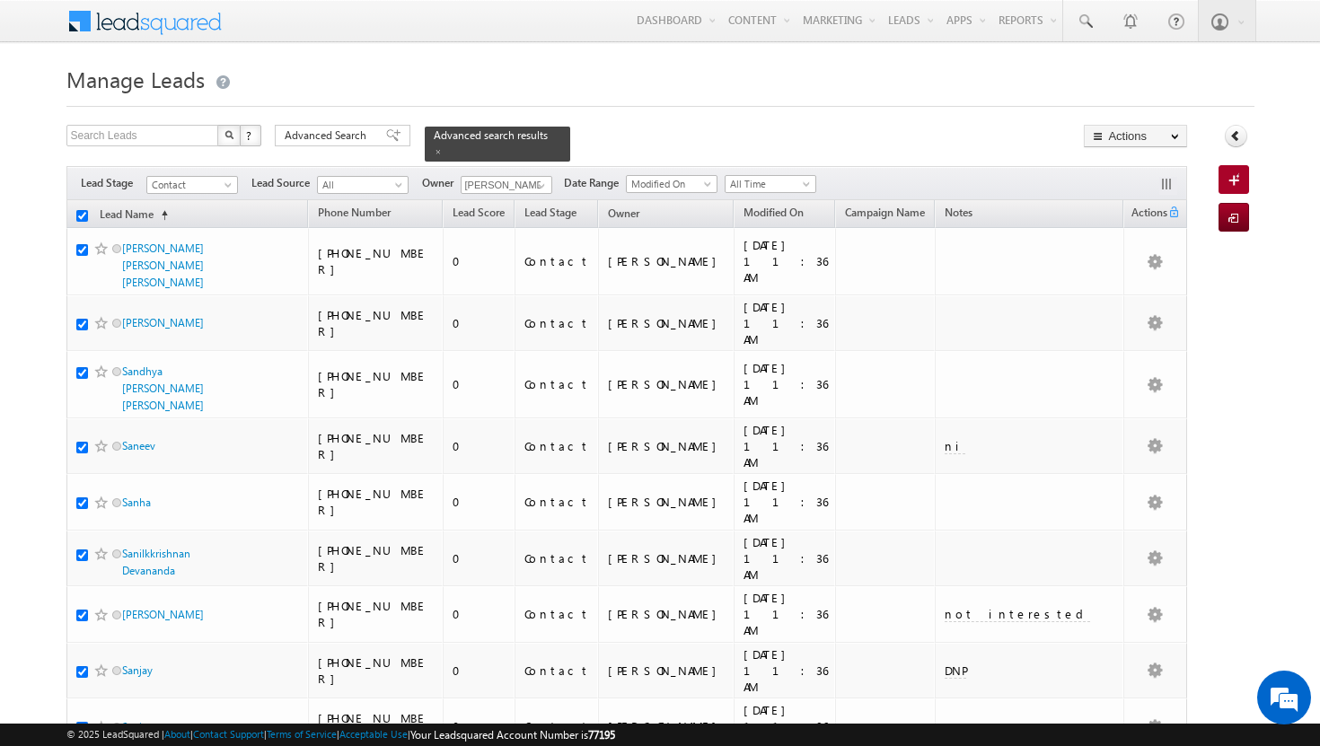
checkbox input "true"
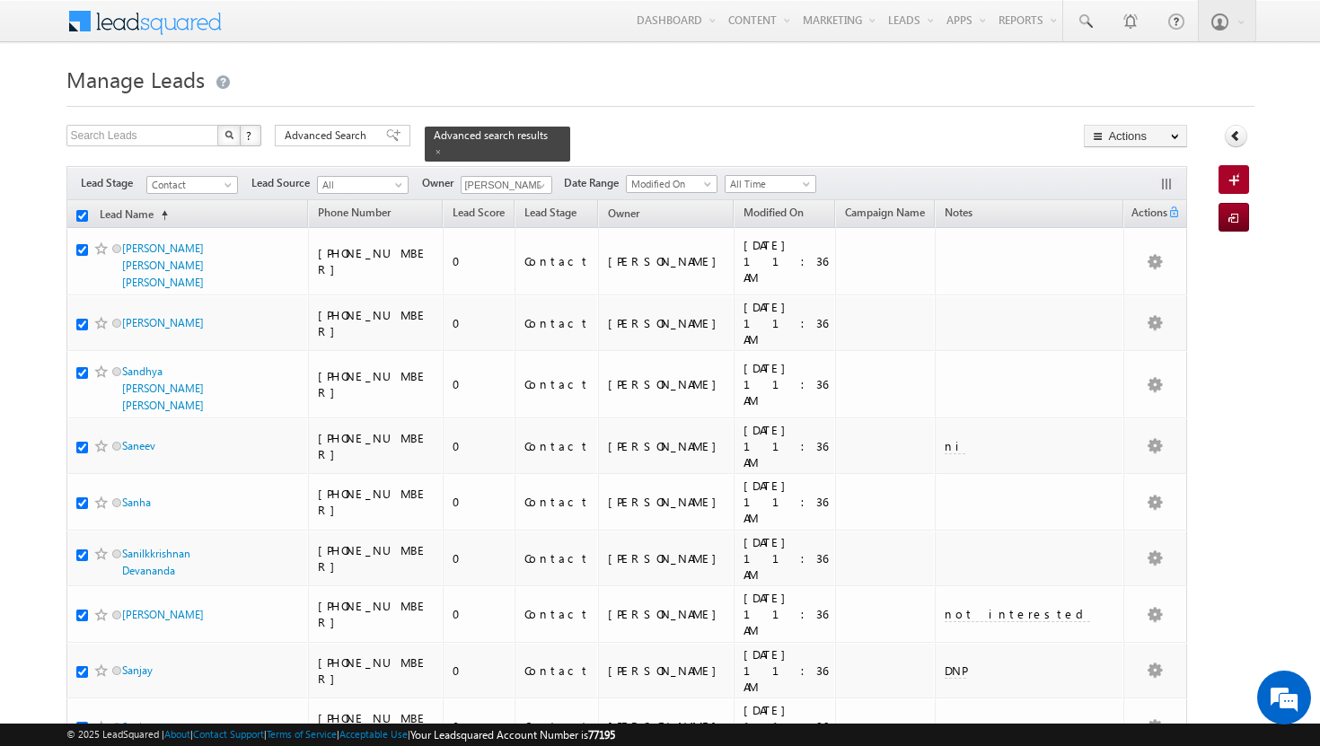
checkbox input "true"
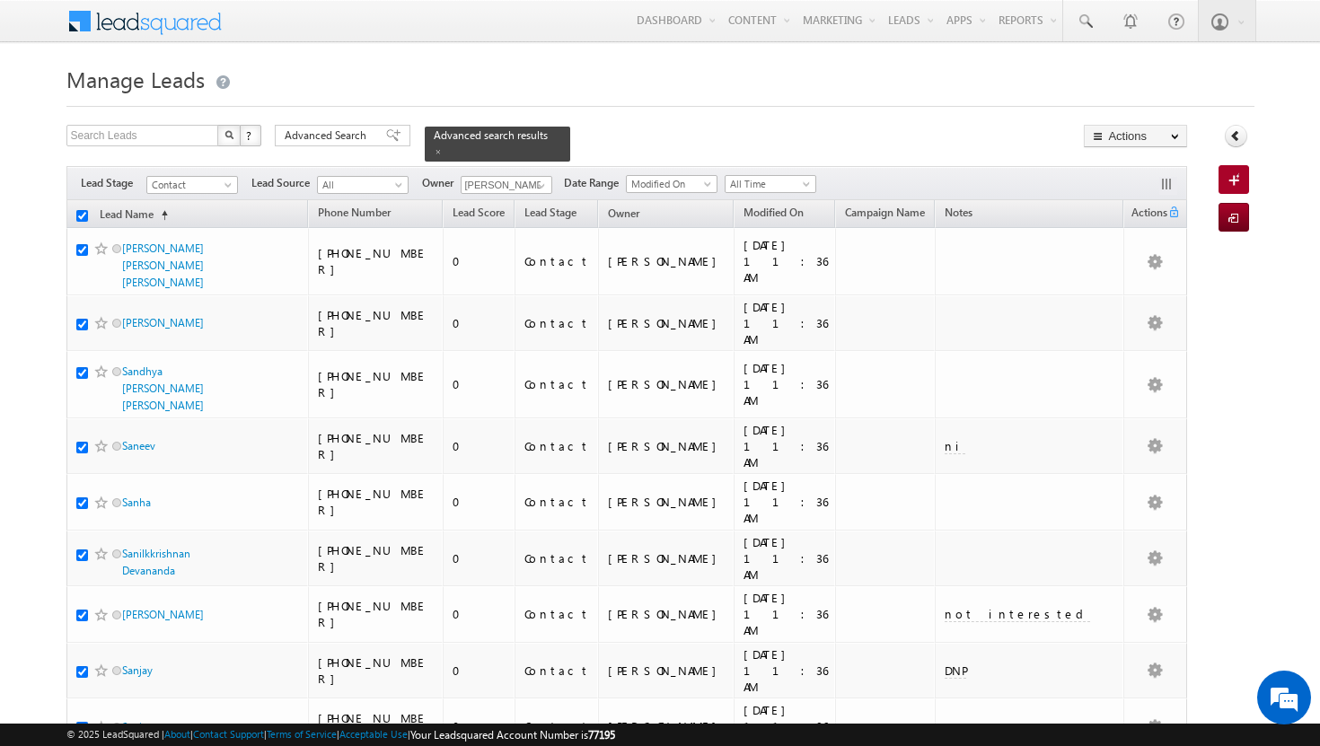
checkbox input "true"
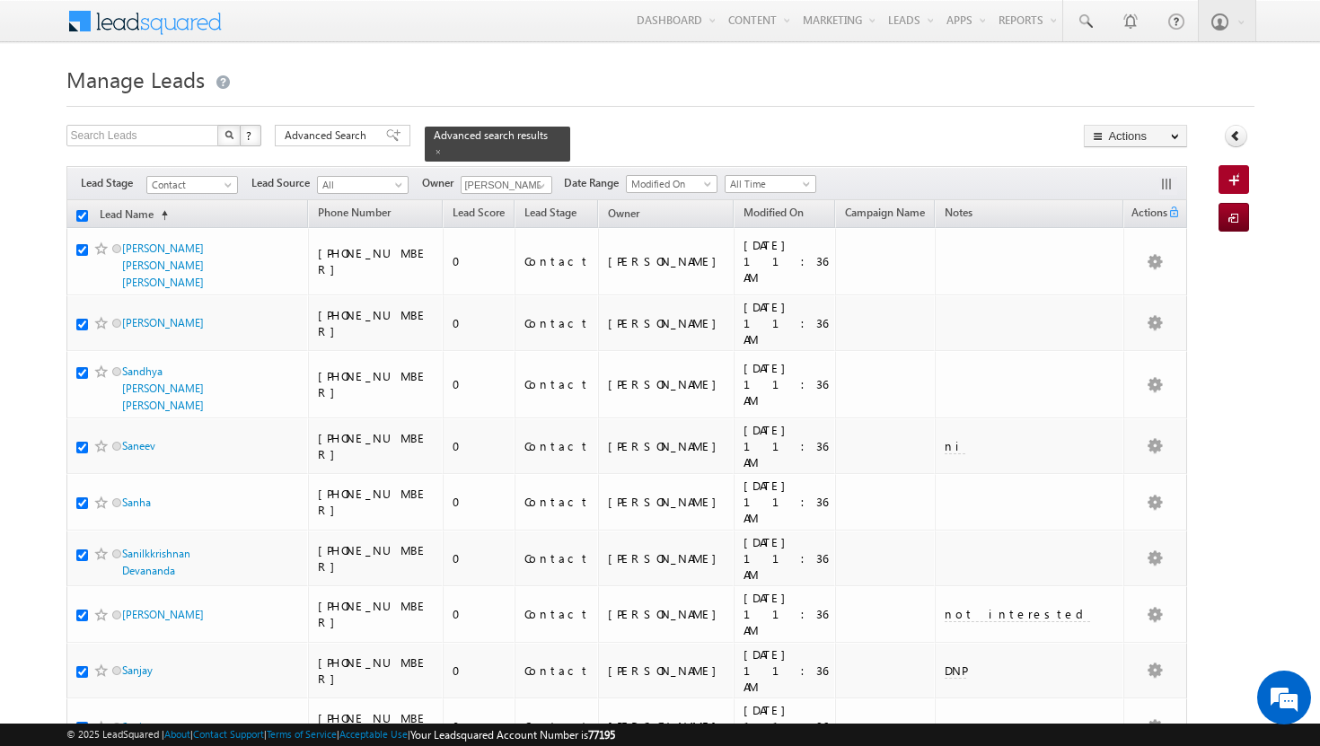
checkbox input "true"
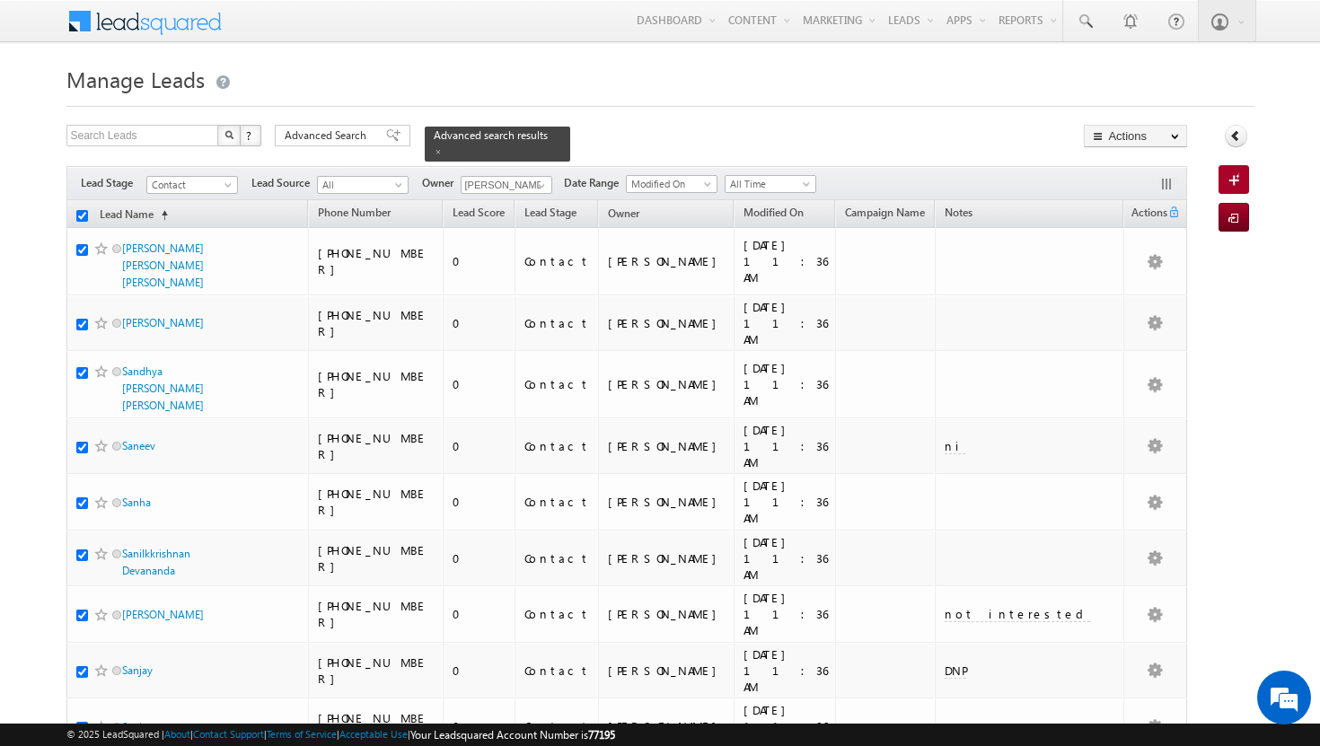
checkbox input "true"
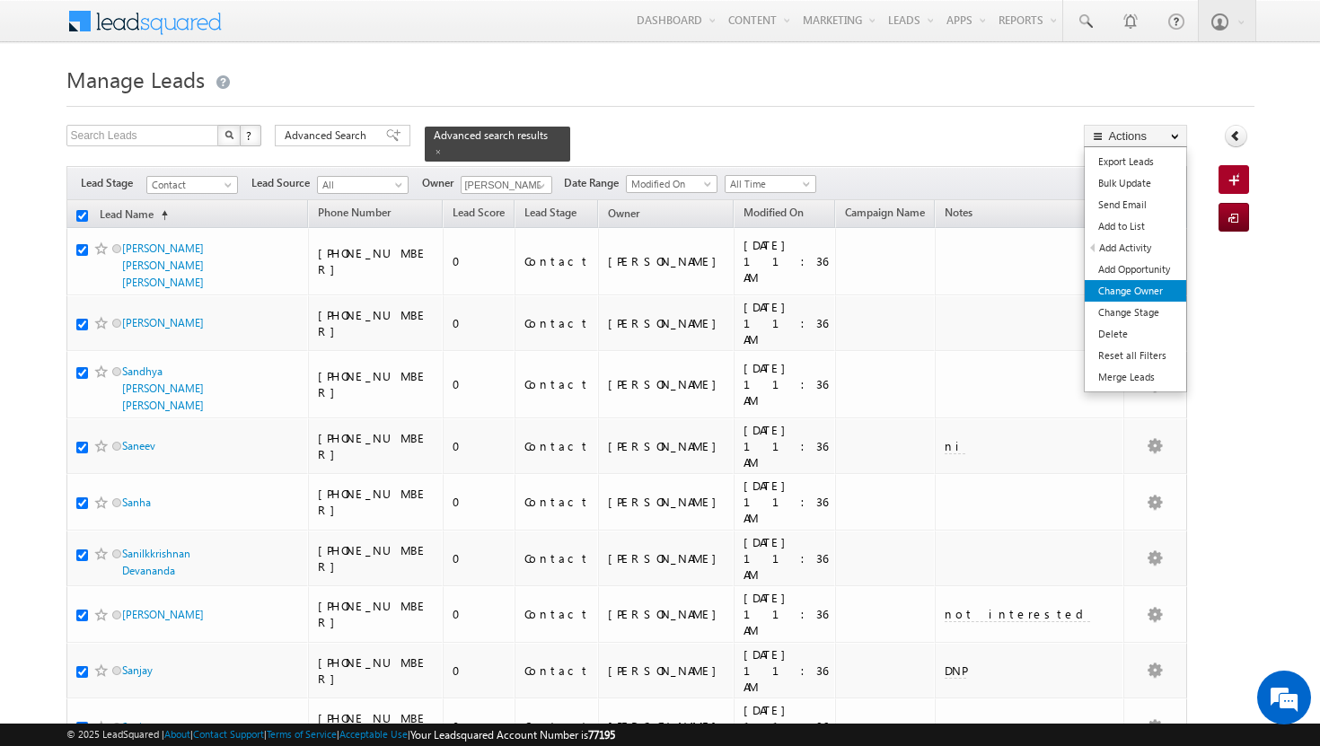
click at [1128, 290] on link "Change Owner" at bounding box center [1135, 291] width 101 height 22
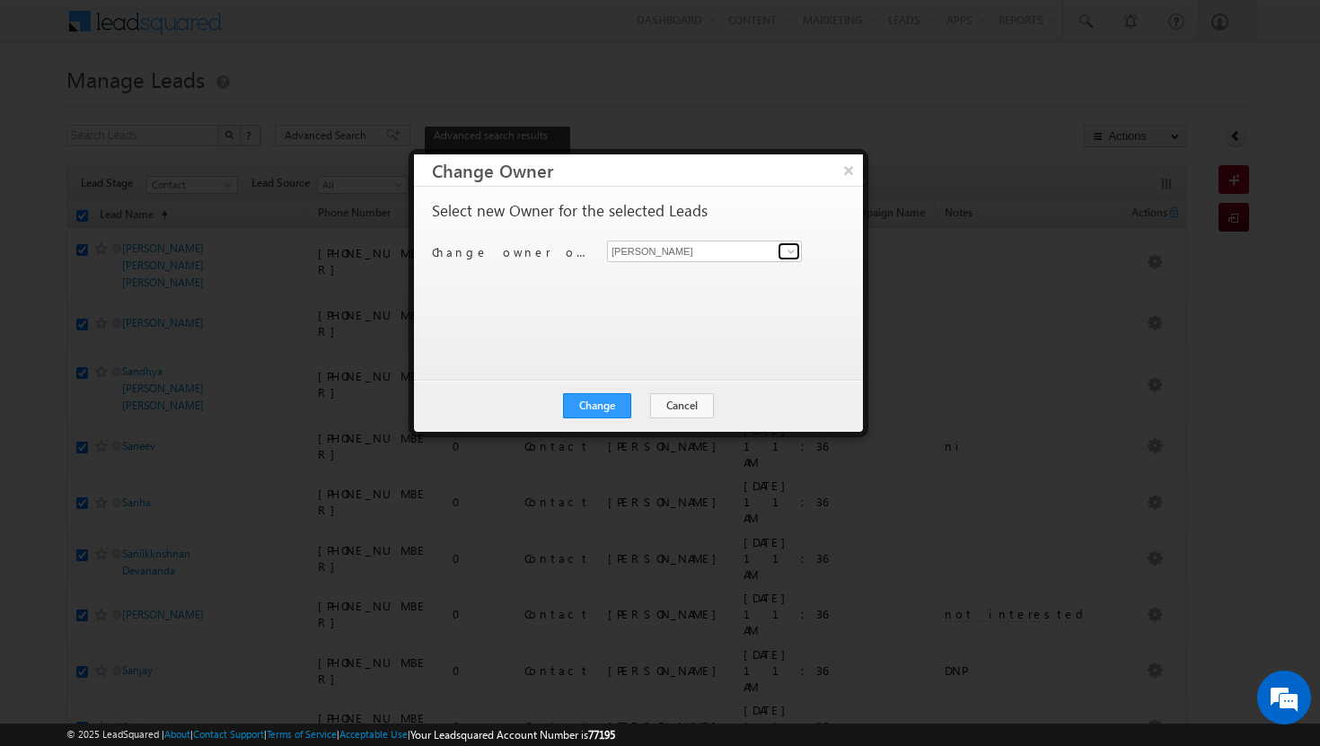
click at [789, 249] on span at bounding box center [791, 251] width 14 height 14
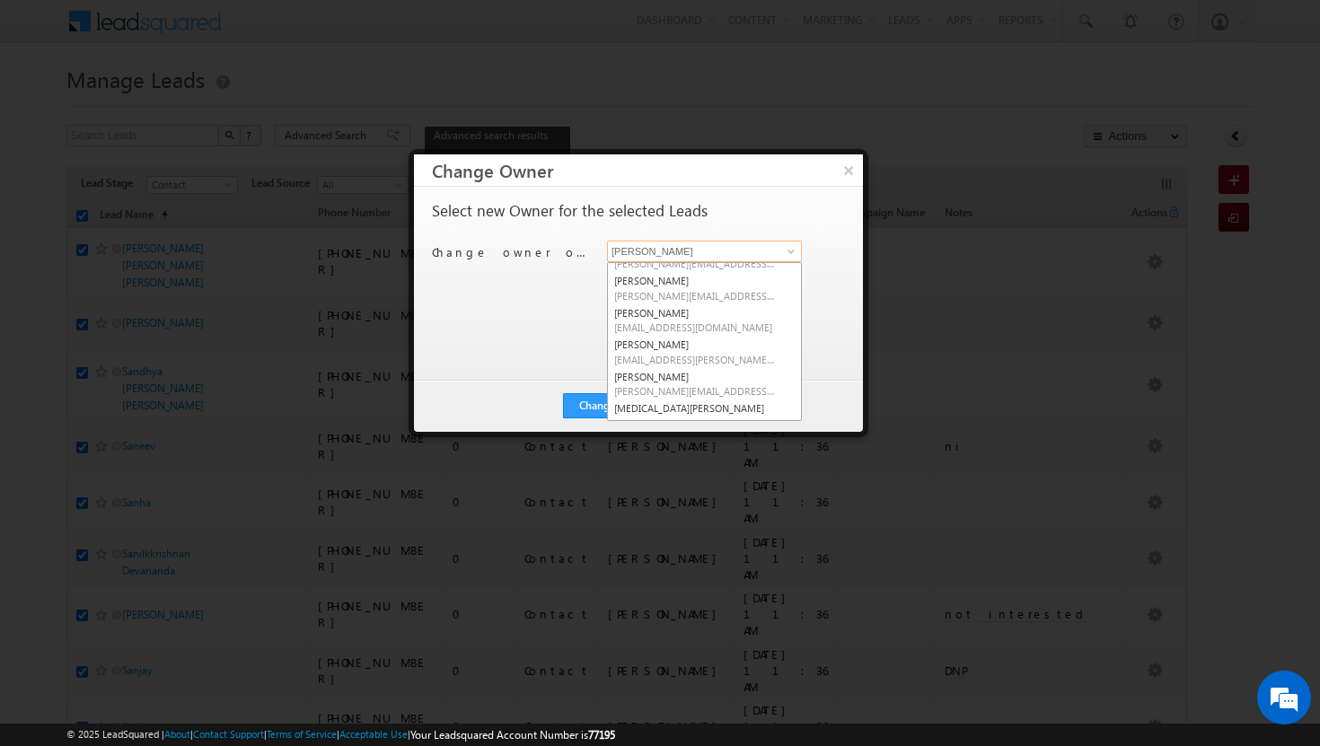
scroll to position [88, 0]
click at [712, 339] on link "[PERSON_NAME] [PERSON_NAME][EMAIL_ADDRESS][PERSON_NAME][DOMAIN_NAME]" at bounding box center [704, 350] width 195 height 34
type input "[PERSON_NAME]"
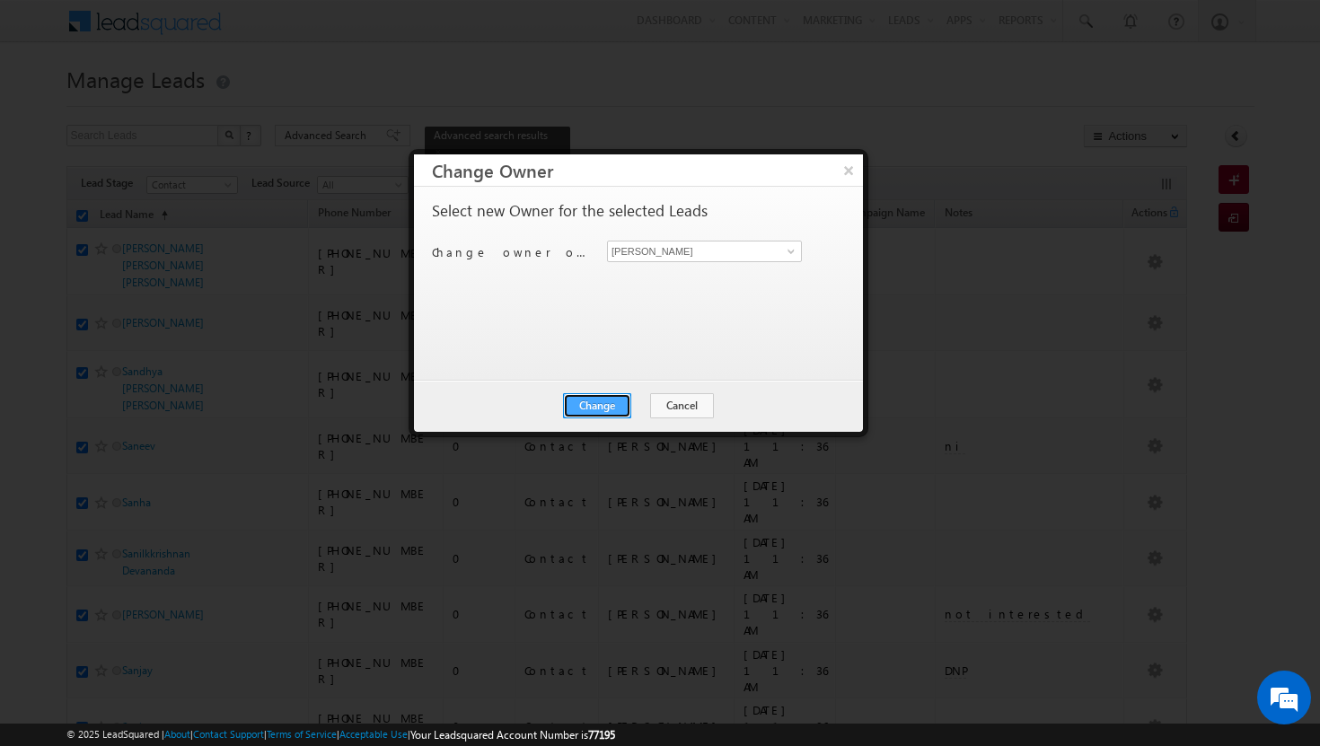
click at [613, 401] on button "Change" at bounding box center [597, 405] width 68 height 25
click at [641, 410] on button "Close" at bounding box center [641, 405] width 57 height 25
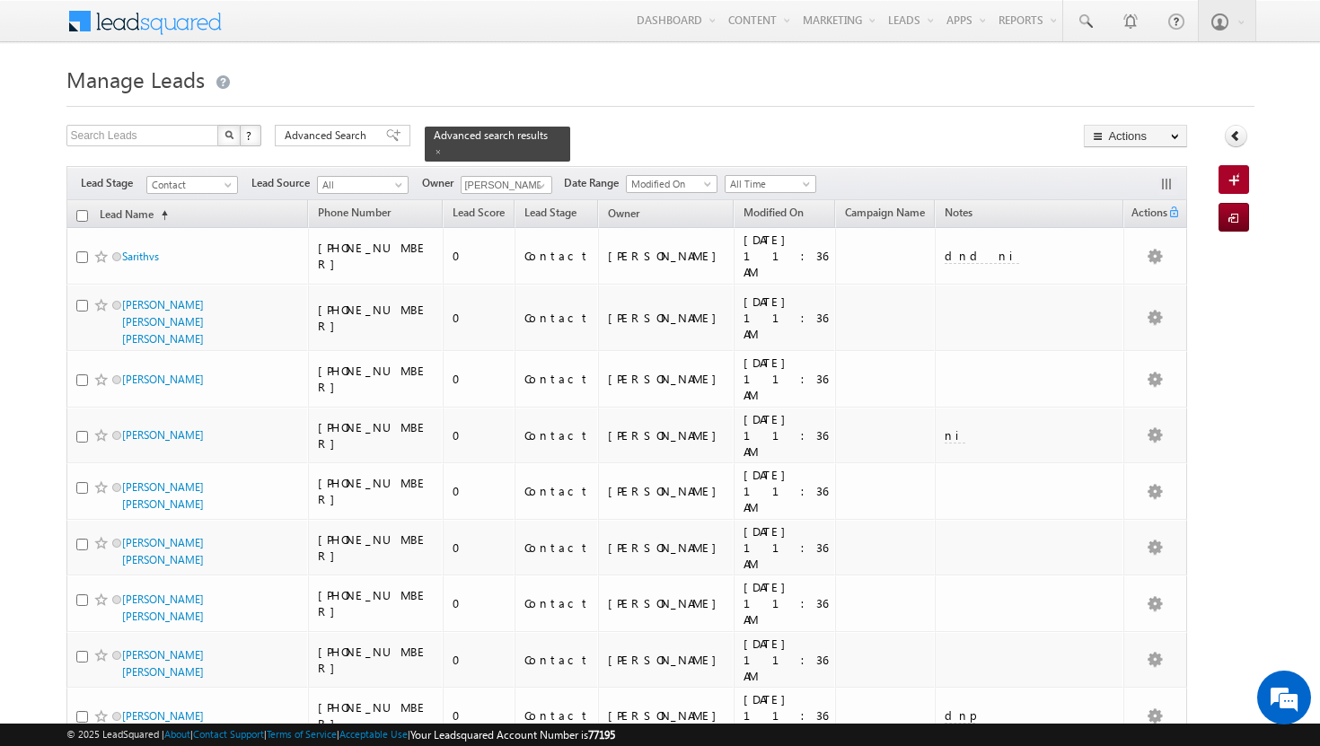
click at [84, 210] on input "checkbox" at bounding box center [82, 216] width 12 height 12
checkbox input "true"
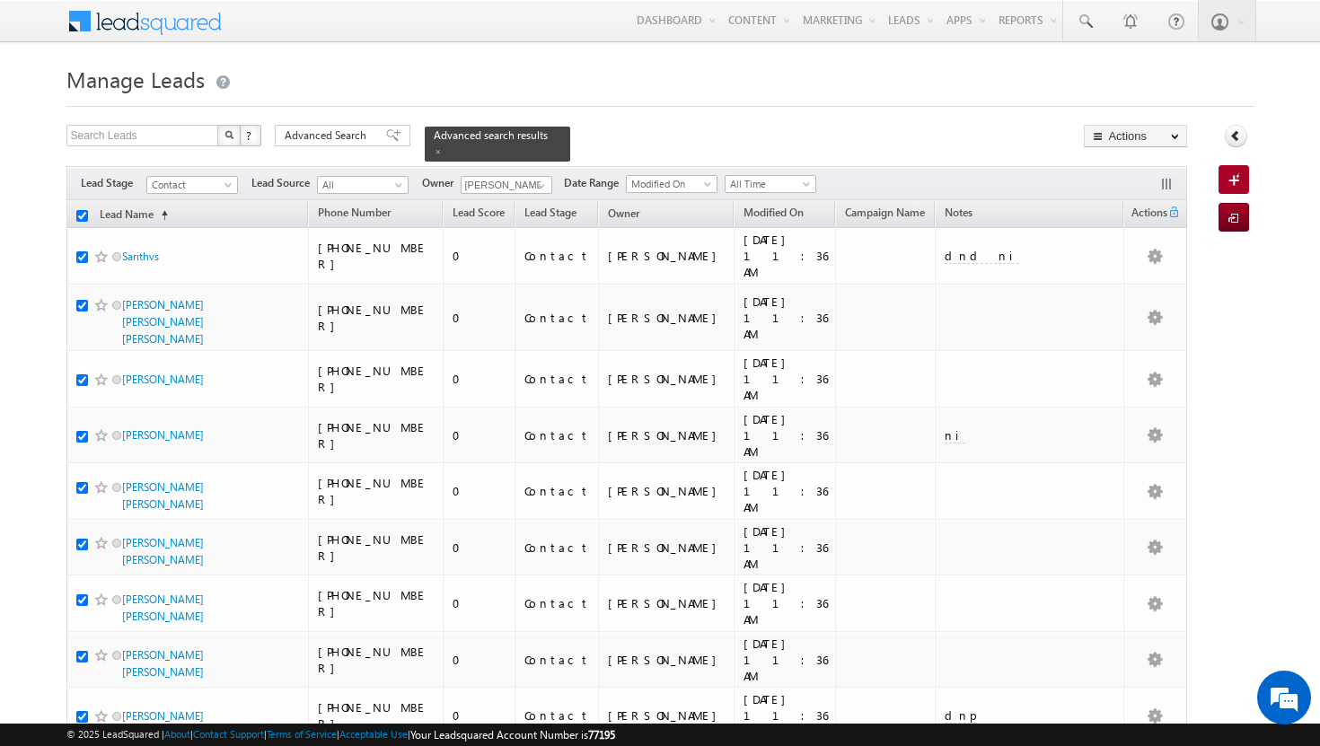
checkbox input "true"
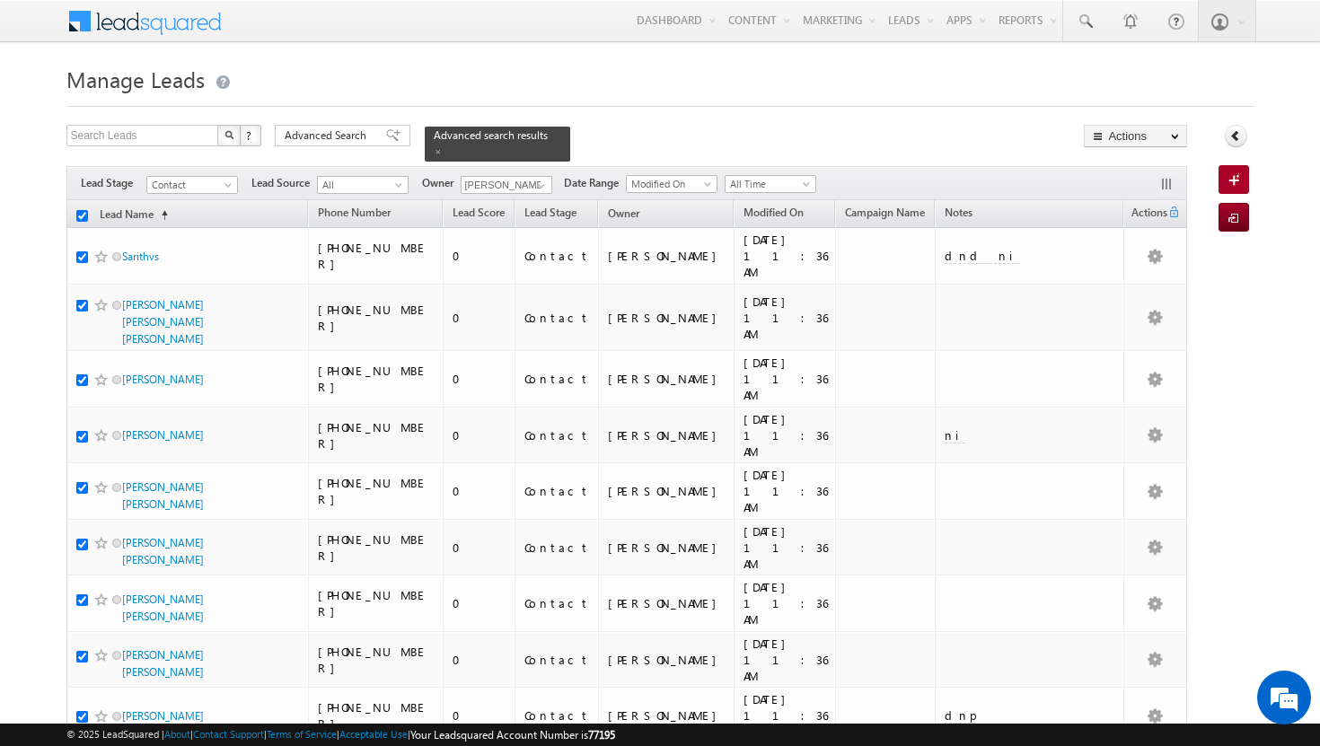
checkbox input "true"
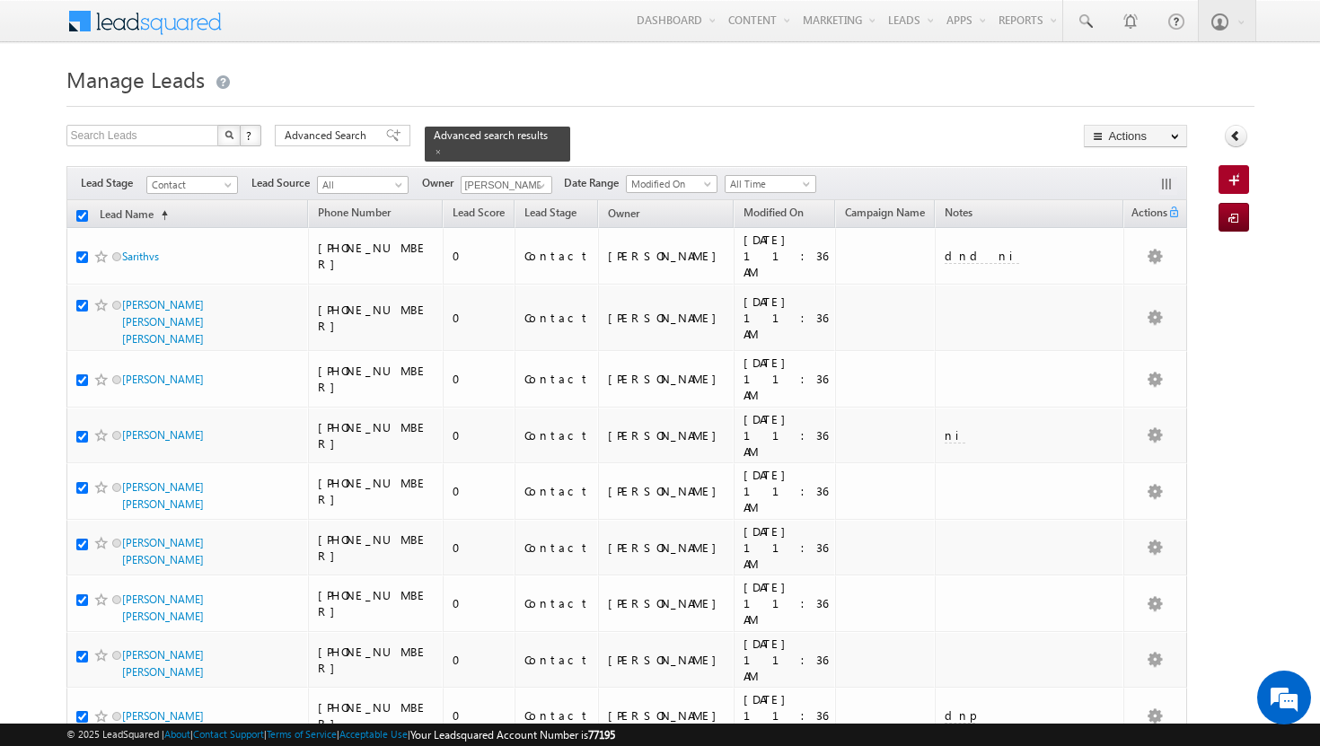
checkbox input "true"
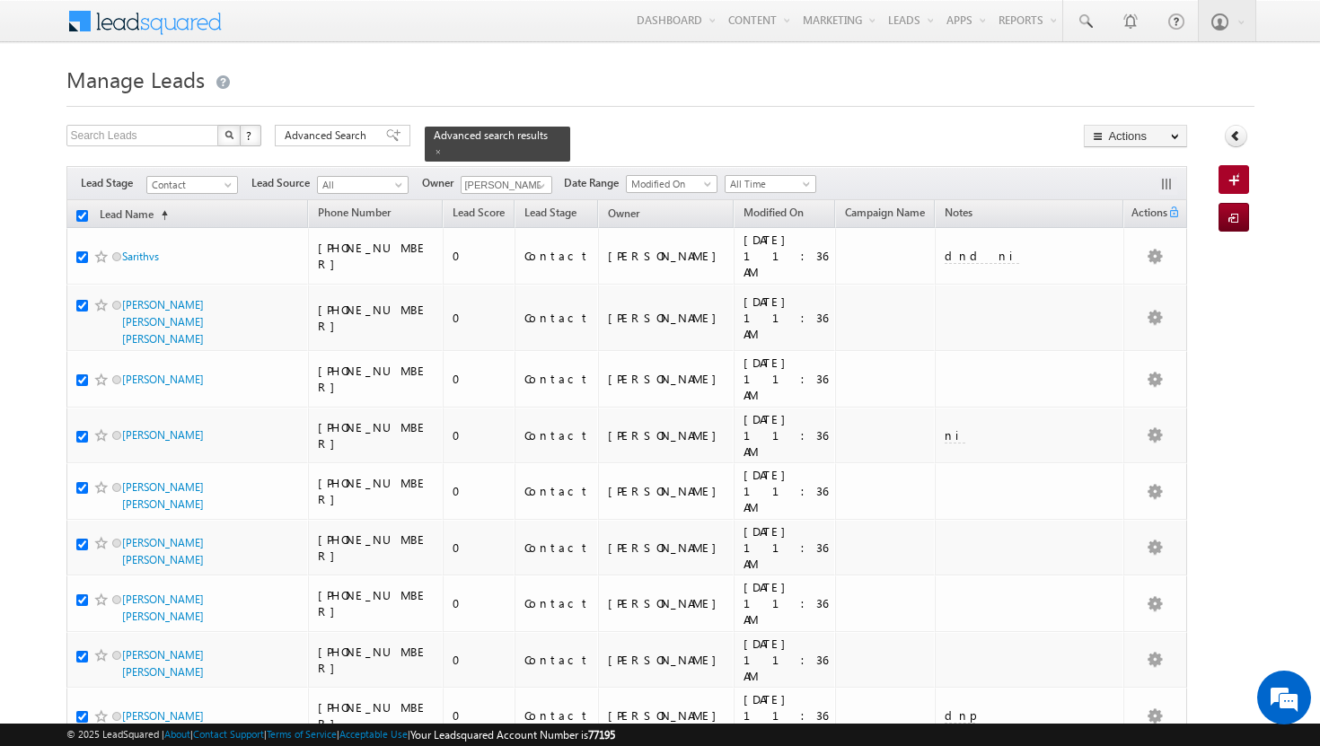
checkbox input "true"
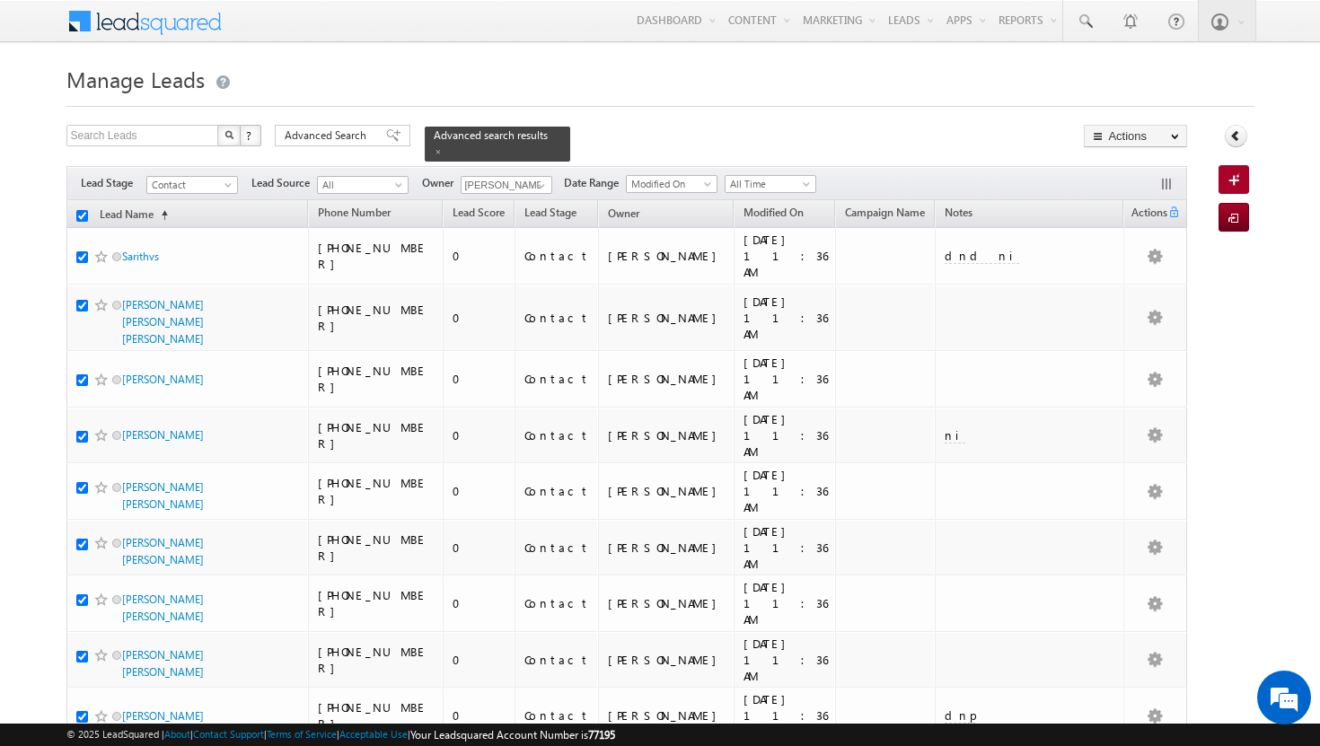
checkbox input "true"
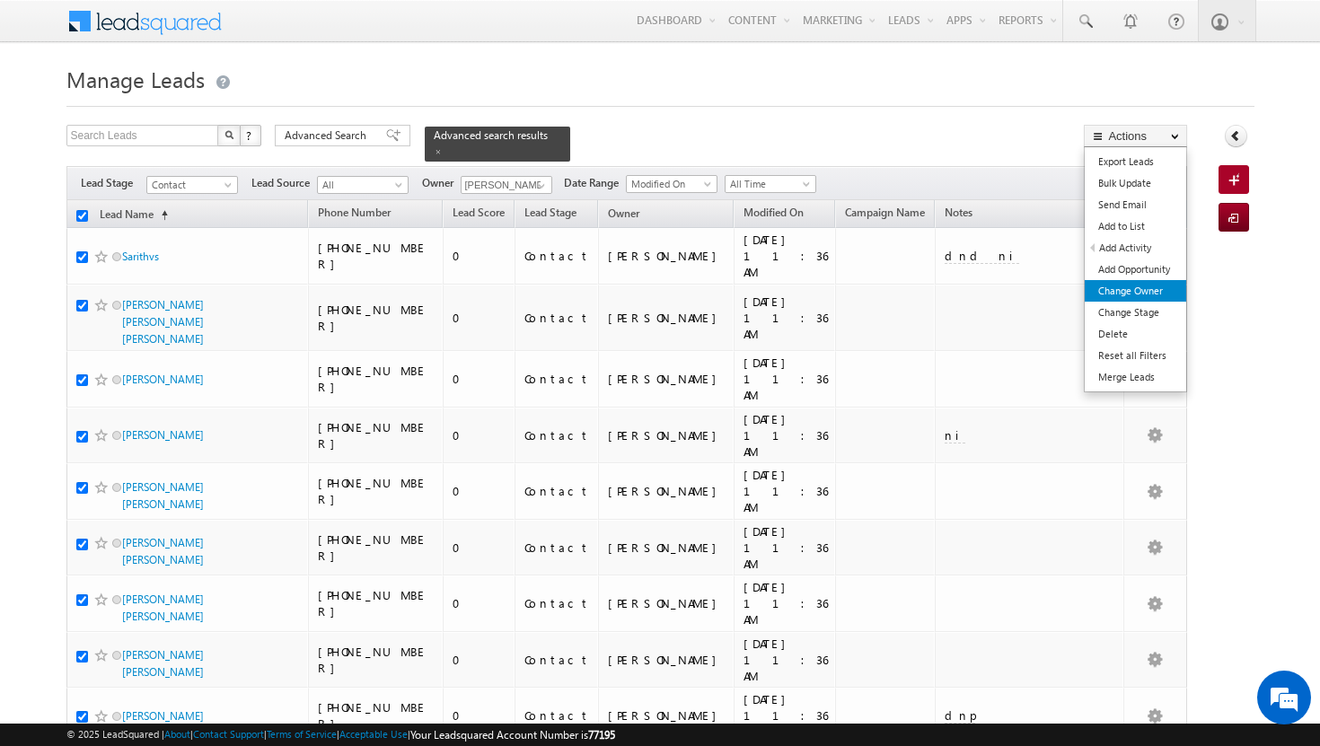
click at [1120, 296] on link "Change Owner" at bounding box center [1135, 291] width 101 height 22
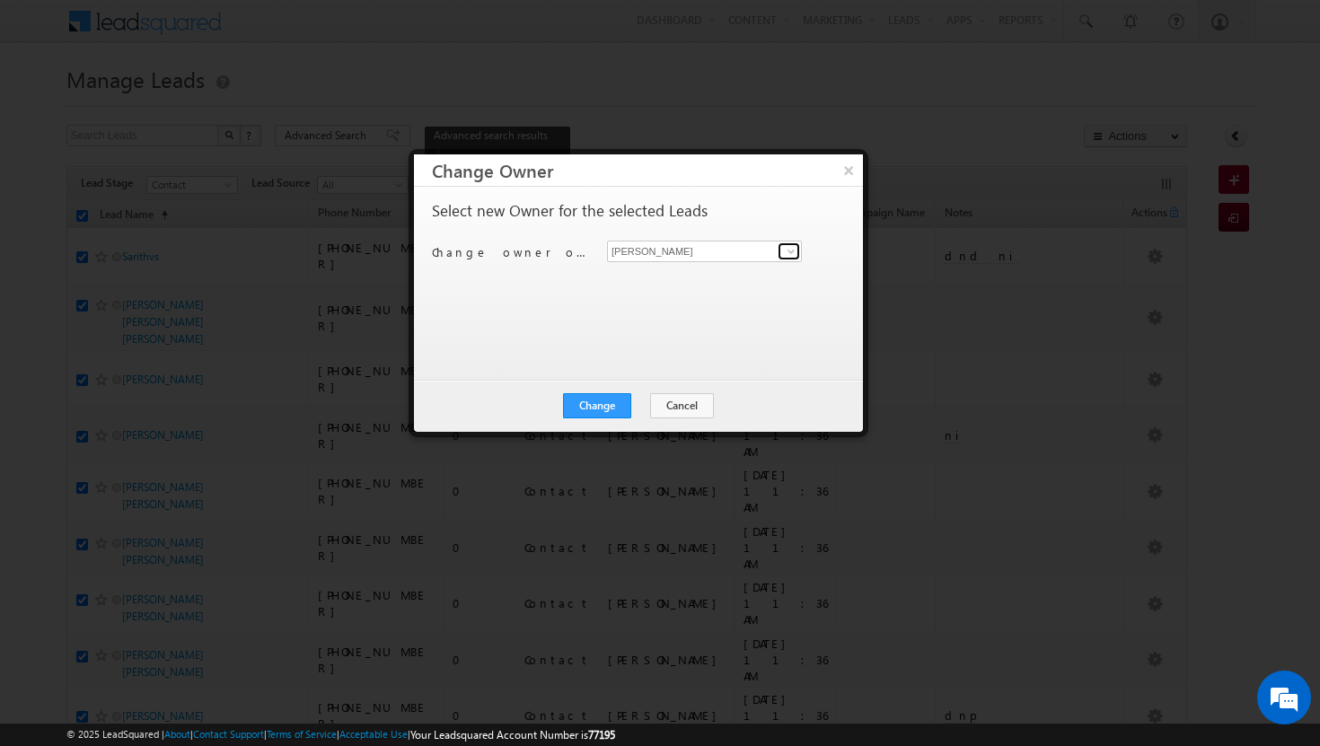
click at [797, 258] on link at bounding box center [789, 252] width 22 height 18
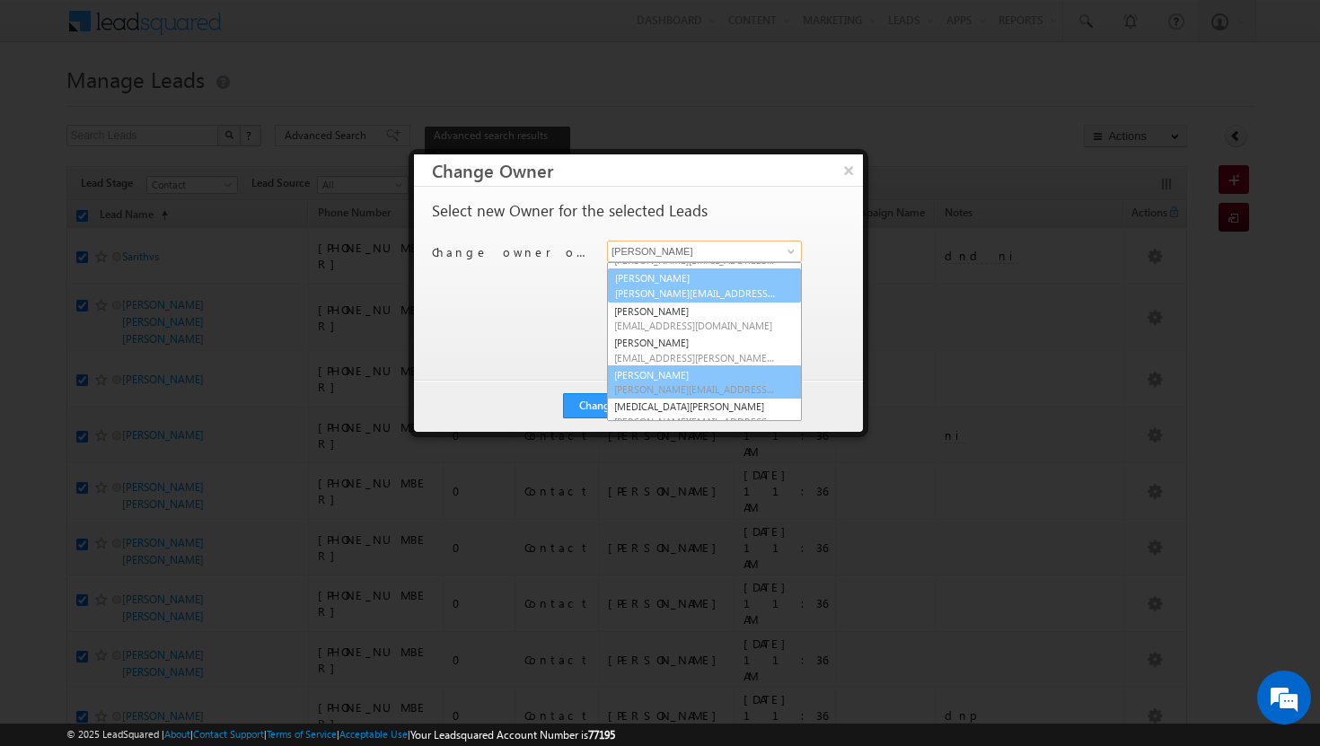
scroll to position [162, 0]
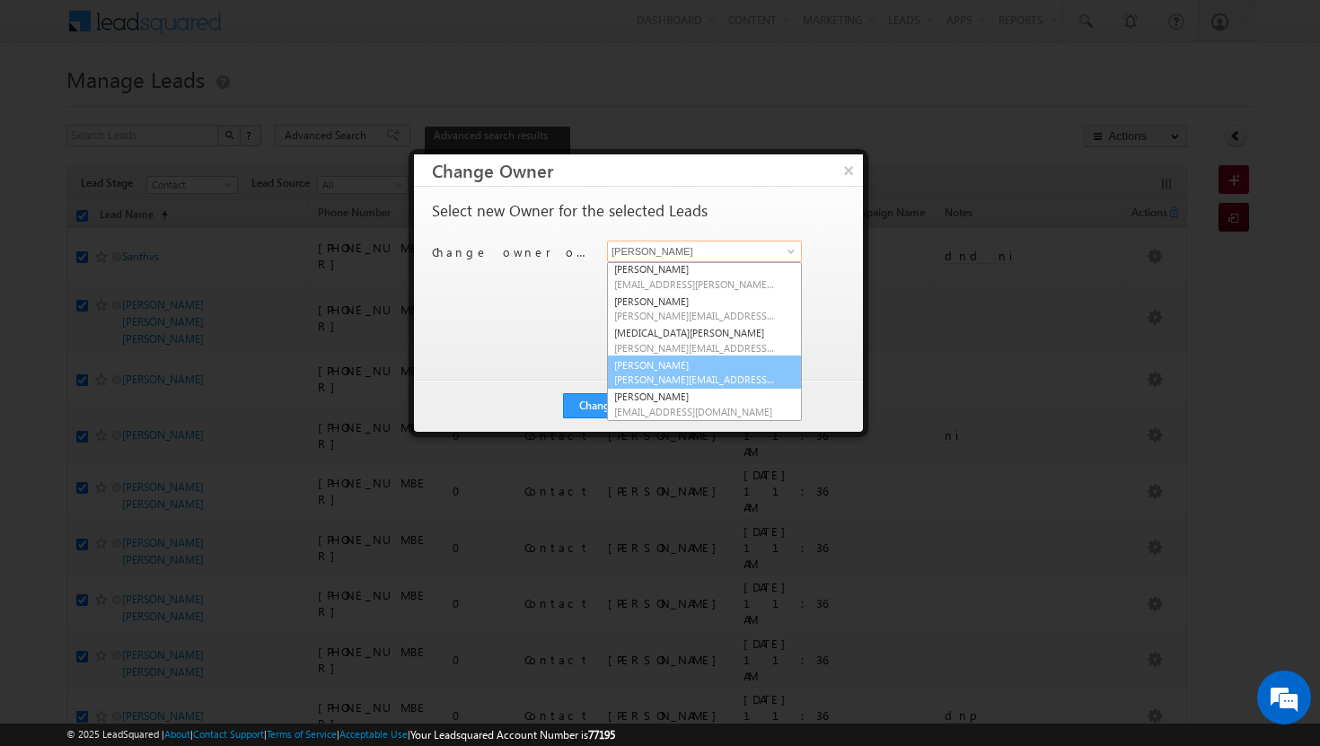
click at [696, 374] on span "[PERSON_NAME][EMAIL_ADDRESS][DOMAIN_NAME]" at bounding box center [695, 379] width 162 height 13
type input "[PERSON_NAME]"
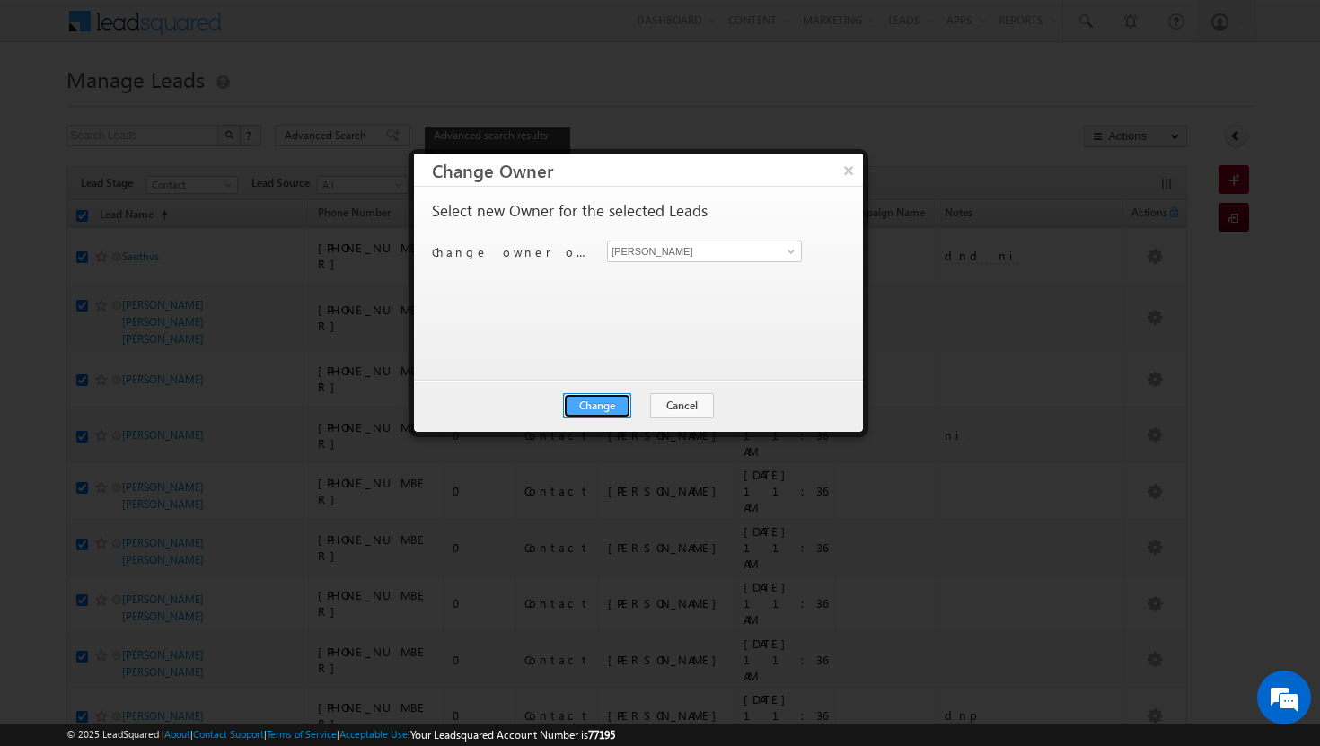
click at [600, 403] on button "Change" at bounding box center [597, 405] width 68 height 25
click at [638, 409] on button "Close" at bounding box center [641, 405] width 57 height 25
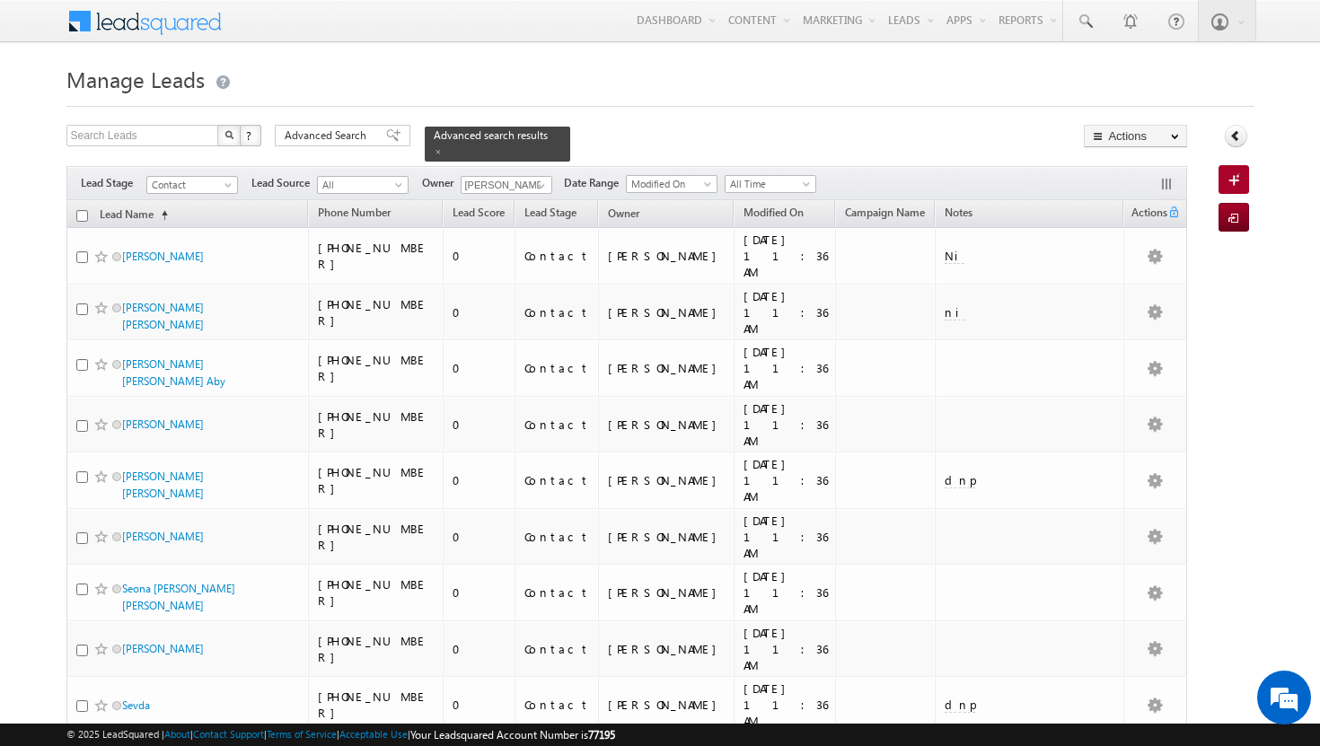
click at [84, 210] on input "checkbox" at bounding box center [82, 216] width 12 height 12
checkbox input "true"
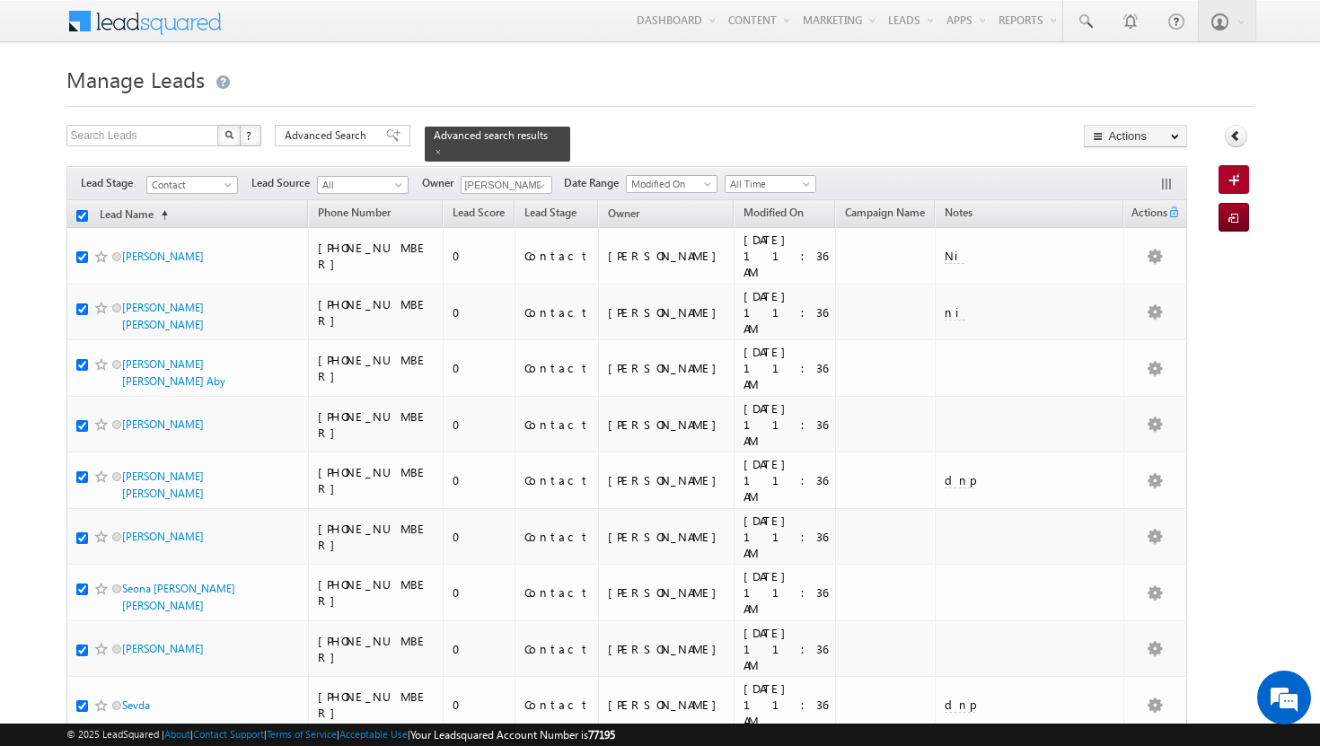
checkbox input "true"
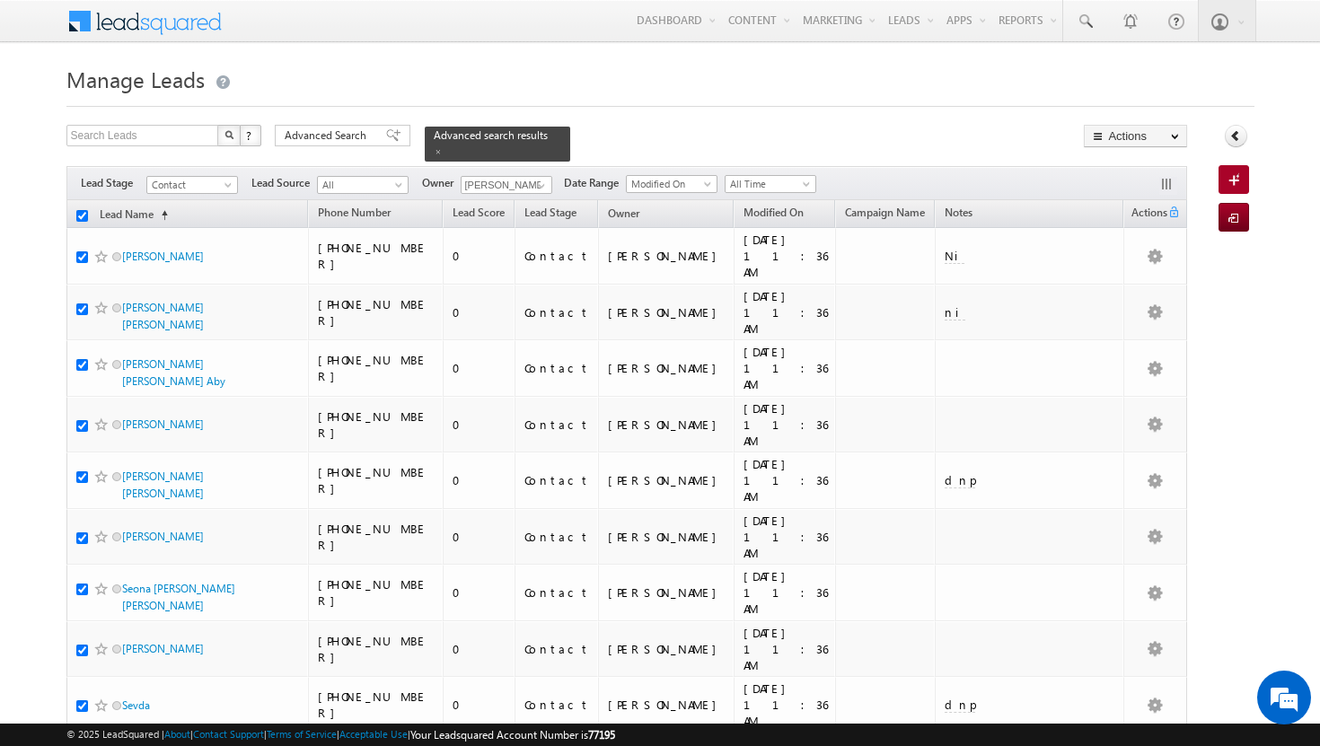
checkbox input "true"
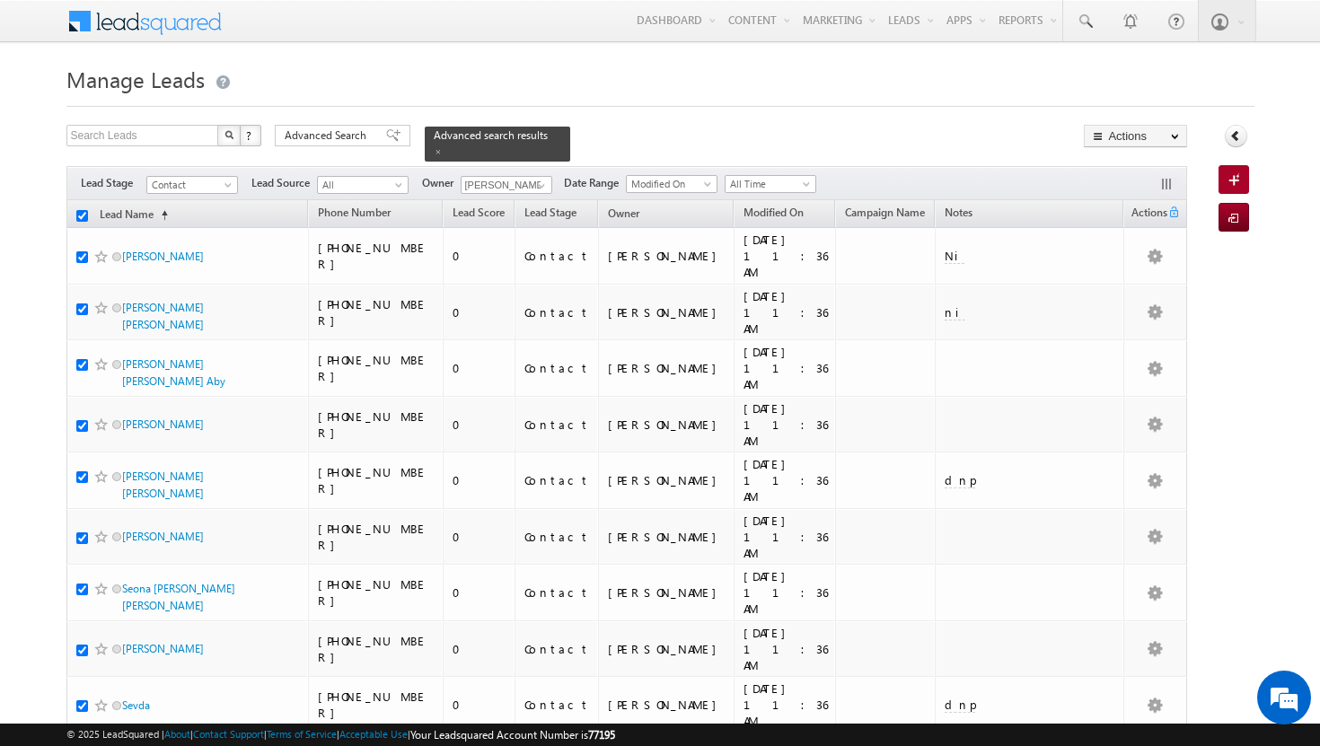
checkbox input "true"
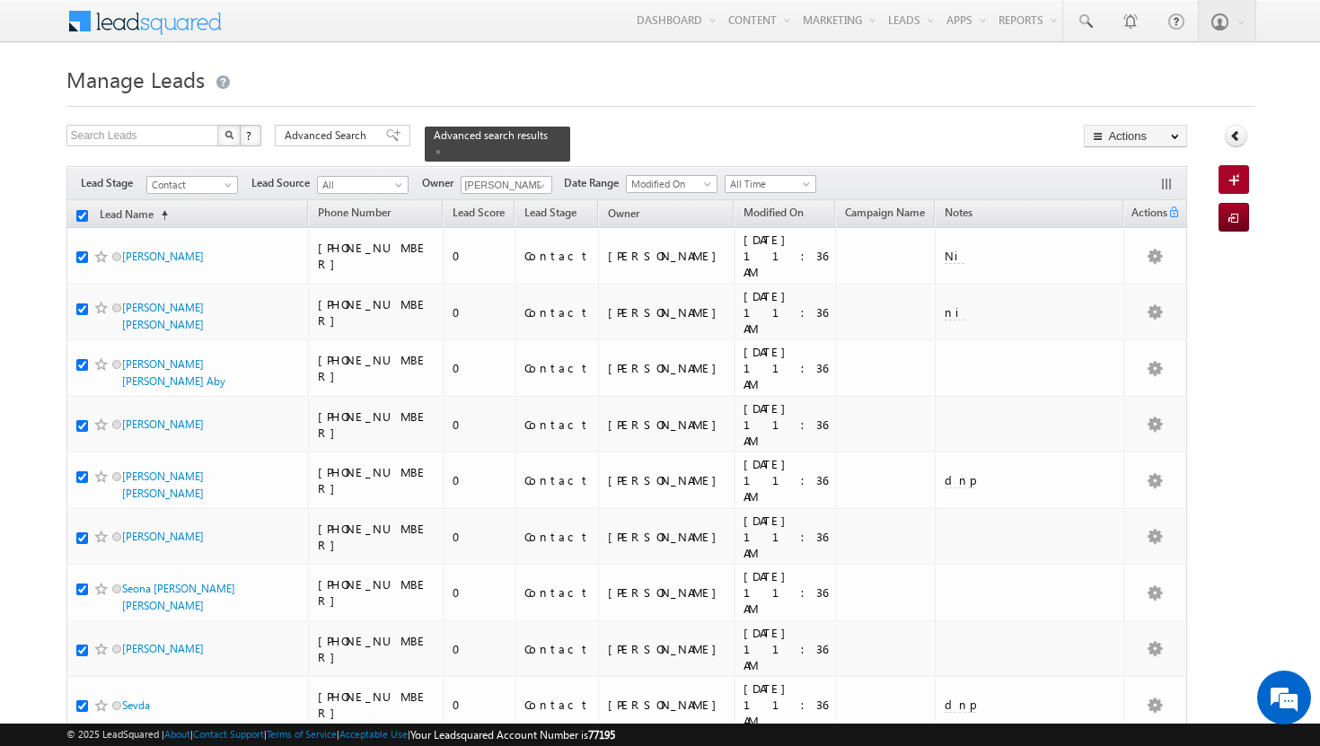
checkbox input "true"
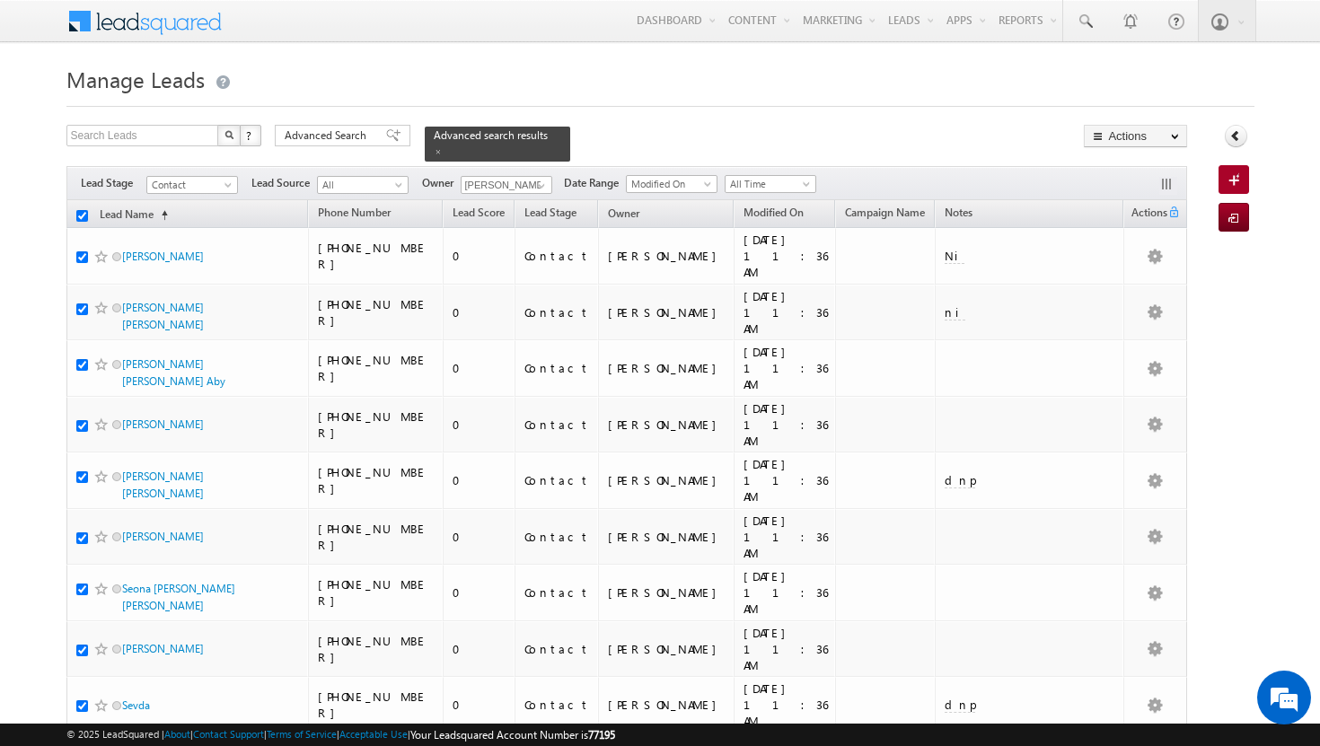
checkbox input "true"
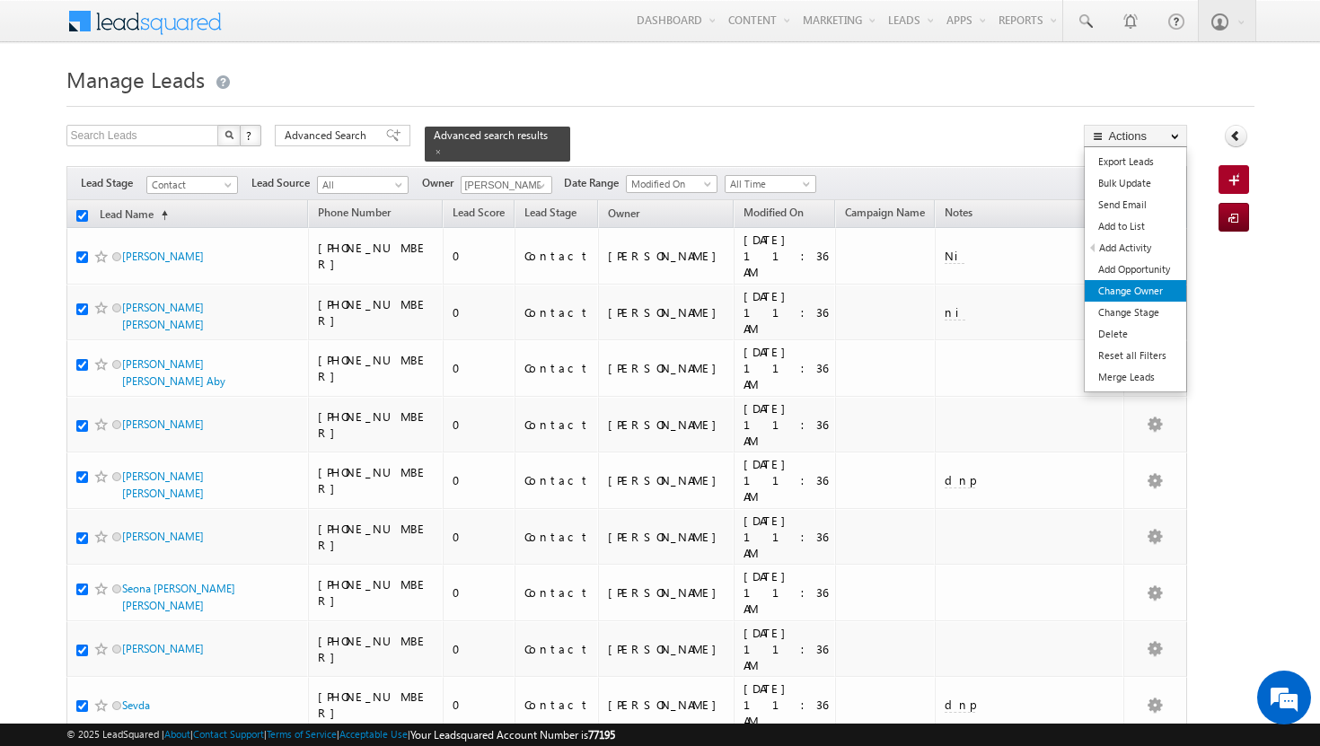
click at [1131, 297] on link "Change Owner" at bounding box center [1135, 291] width 101 height 22
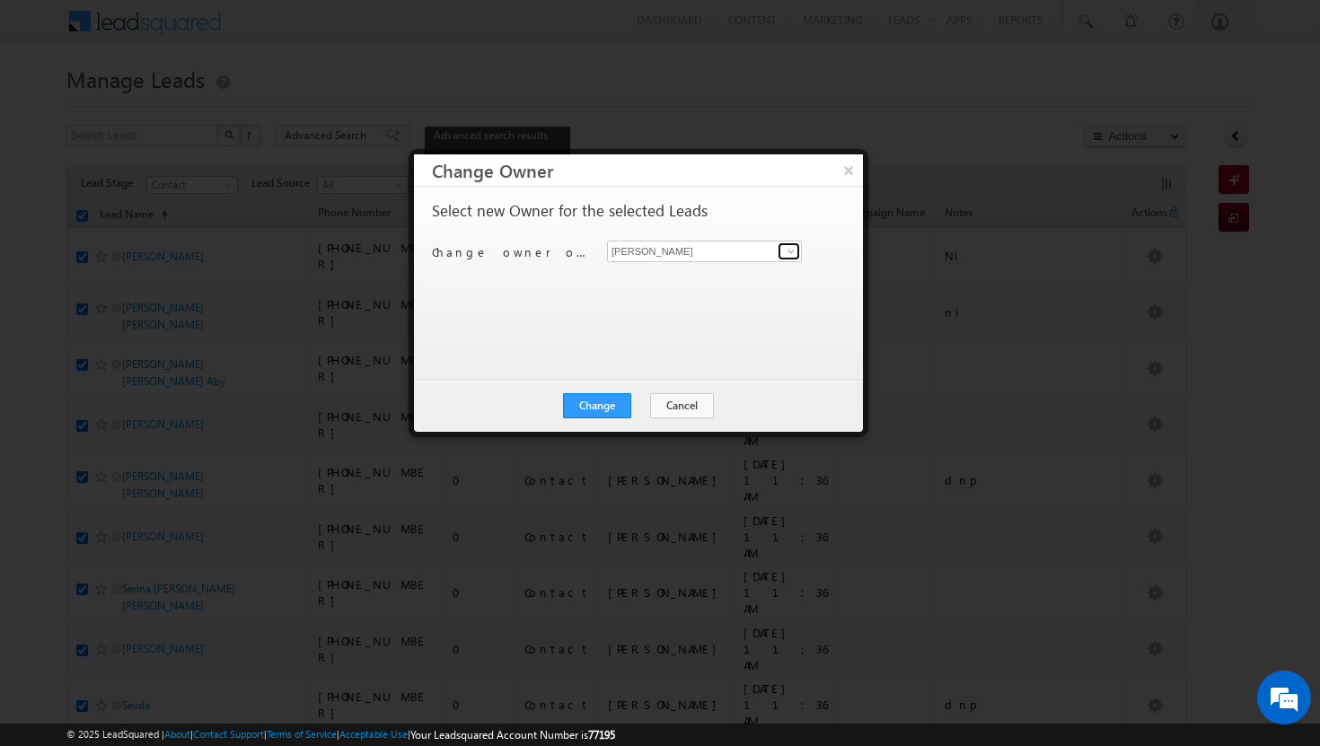
click at [793, 256] on span at bounding box center [791, 251] width 14 height 14
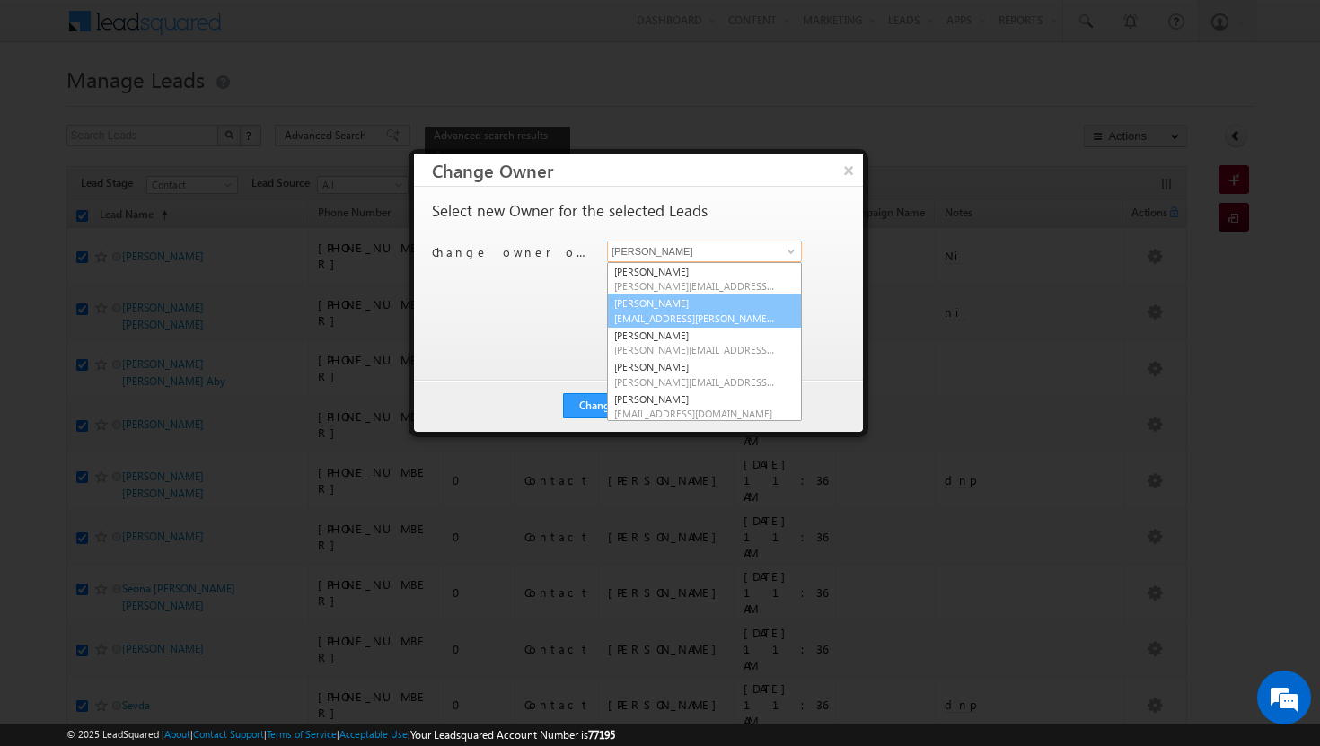
click at [734, 305] on link "Afeef Mohammad [EMAIL_ADDRESS][PERSON_NAME][DOMAIN_NAME]" at bounding box center [704, 311] width 195 height 34
type input "[PERSON_NAME]"
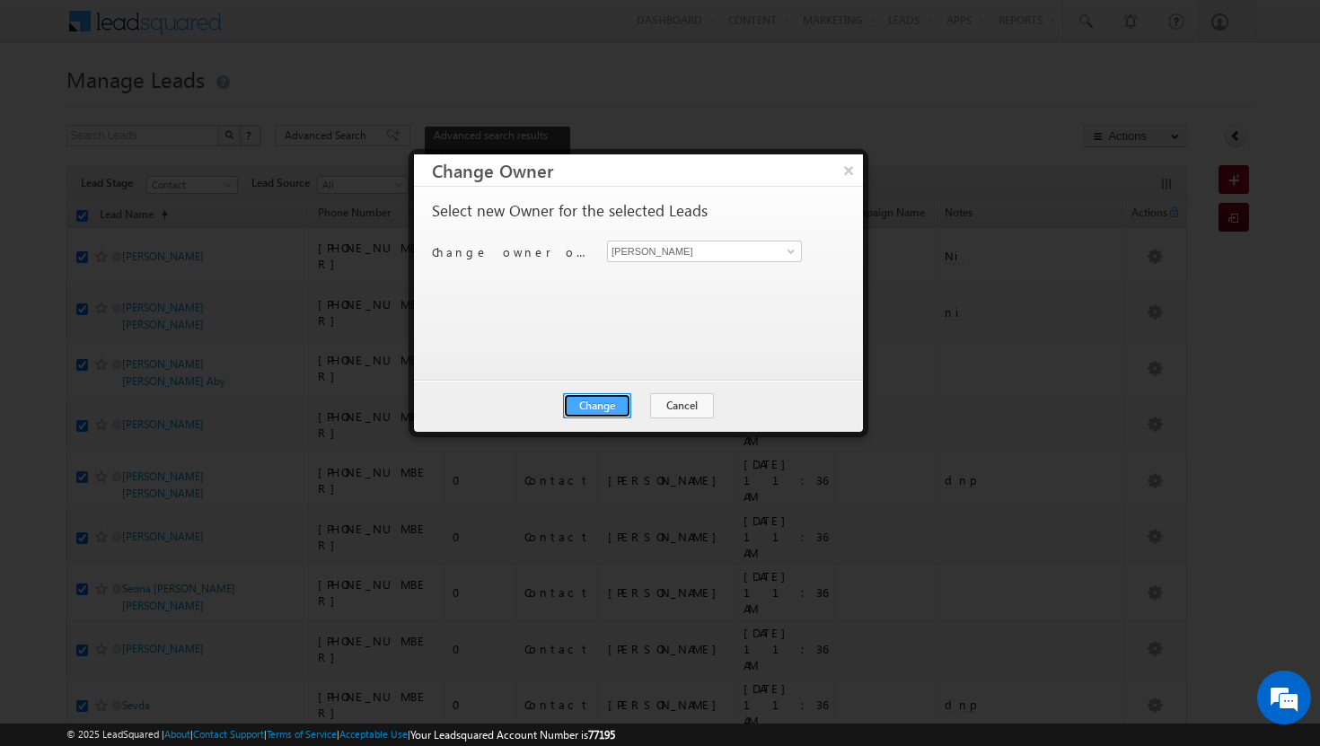
click at [598, 401] on button "Change" at bounding box center [597, 405] width 68 height 25
click at [641, 408] on button "Close" at bounding box center [641, 405] width 57 height 25
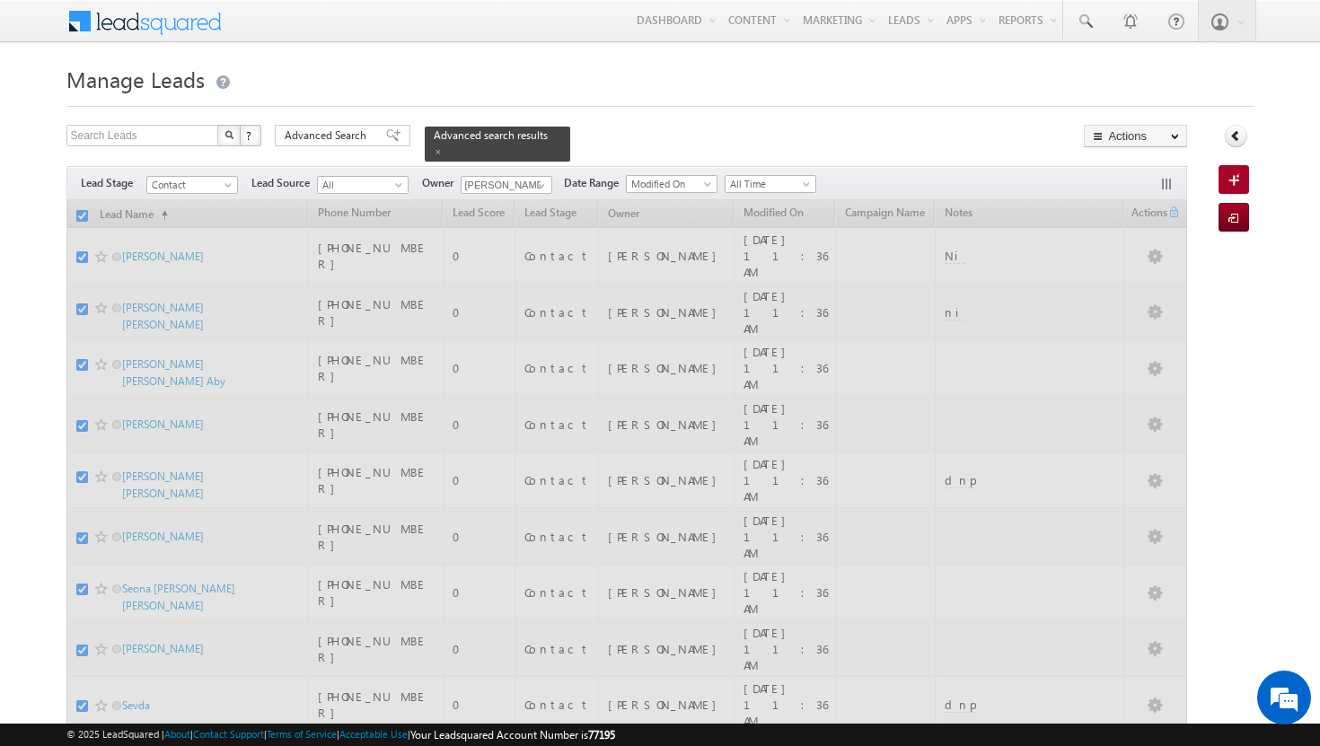
checkbox input "false"
